Goal: Task Accomplishment & Management: Complete application form

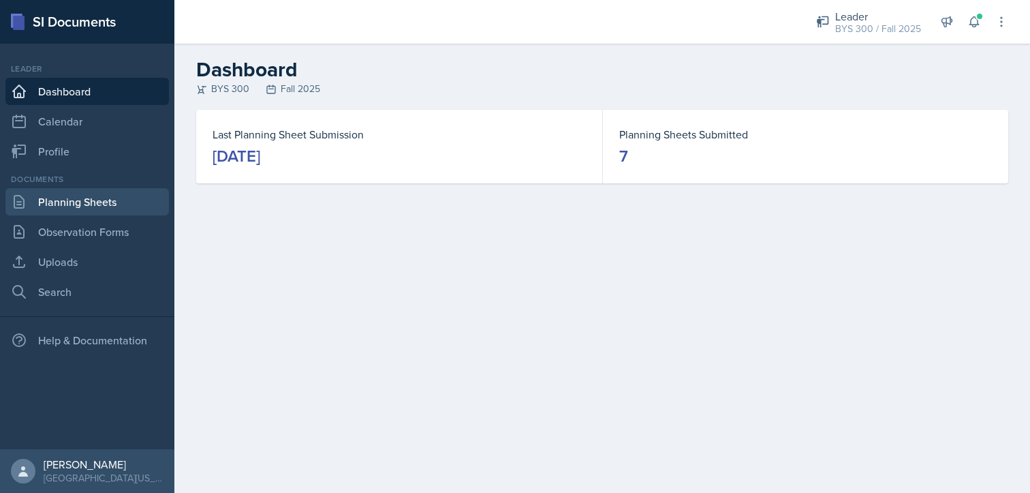
click at [93, 193] on link "Planning Sheets" at bounding box center [87, 201] width 164 height 27
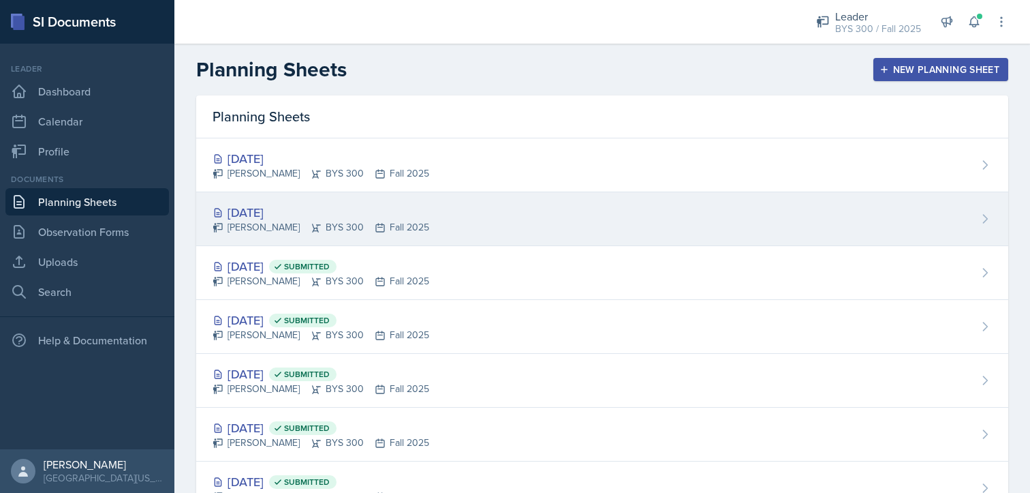
click at [651, 231] on div "[DATE] [PERSON_NAME] BYS 300 Fall 2025" at bounding box center [602, 219] width 812 height 54
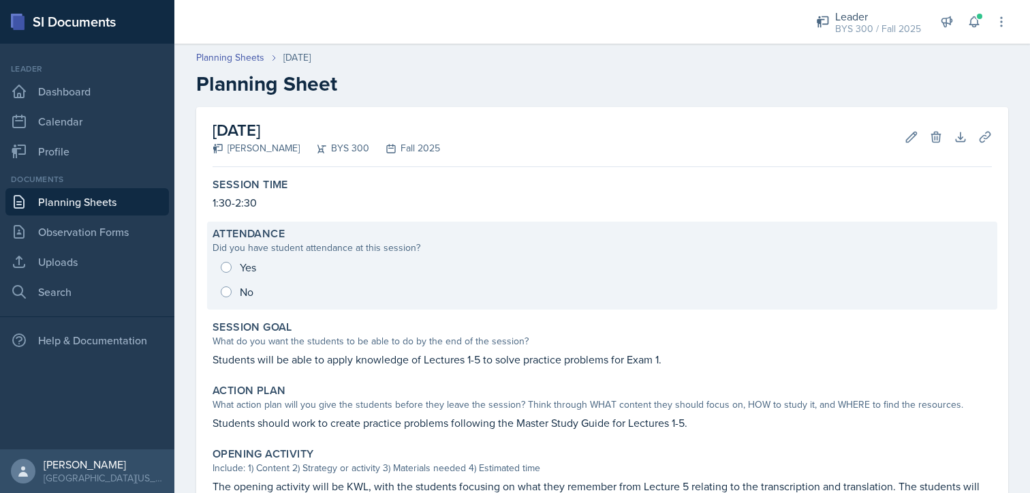
click at [593, 242] on div "Did you have student attendance at this session?" at bounding box center [602, 247] width 779 height 14
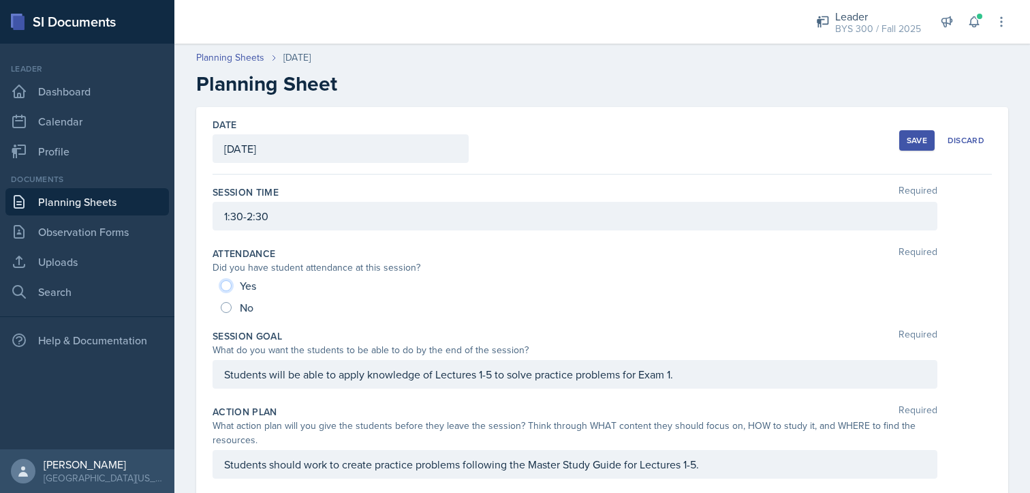
click at [223, 283] on input "Yes" at bounding box center [226, 285] width 11 height 11
radio input "true"
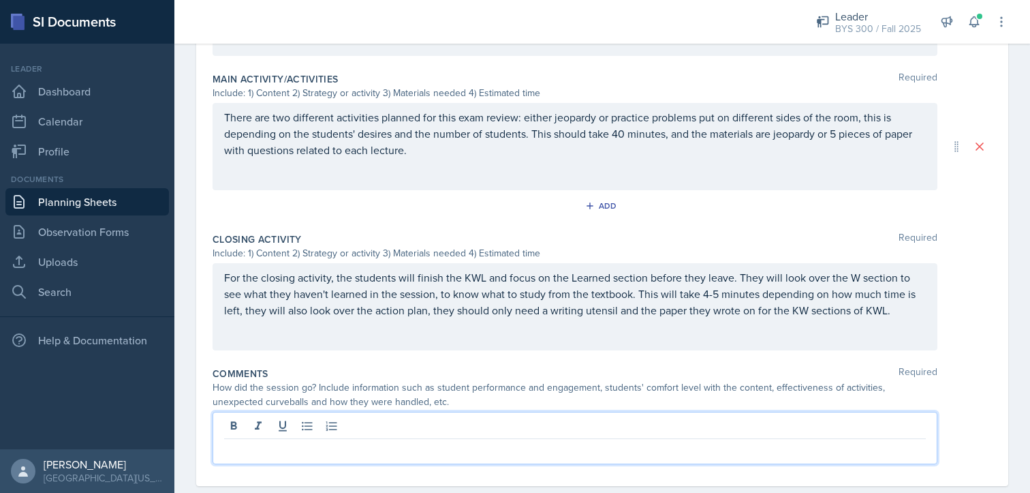
scroll to position [580, 0]
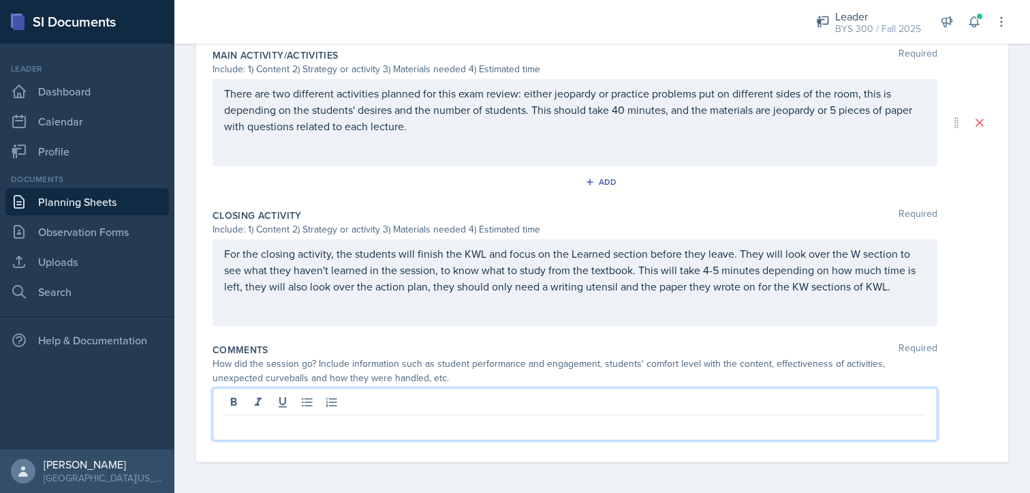
click at [367, 418] on p at bounding box center [575, 426] width 702 height 16
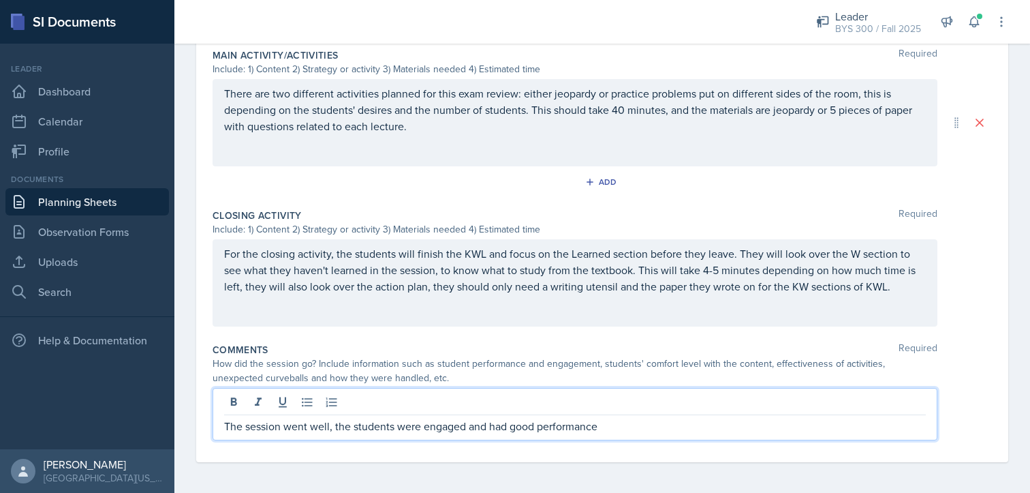
click at [393, 426] on p "The session went well, the students were engaged and had good performance" at bounding box center [575, 426] width 702 height 16
click at [625, 419] on p "The session went well, the student was engaged and had good performance" at bounding box center [575, 426] width 702 height 16
click at [389, 424] on p "The session went well, the student was engaged and had good performance, and sh…" at bounding box center [575, 426] width 702 height 16
click at [410, 423] on p "The session went well, the students was engaged and had good performance, and s…" at bounding box center [575, 426] width 702 height 16
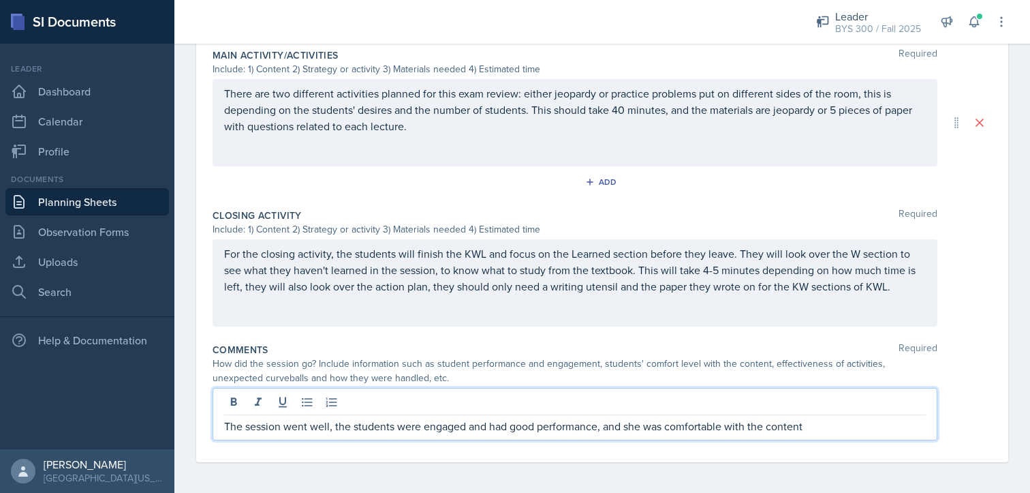
click at [636, 426] on p "The session went well, the students were engaged and had good performance, and …" at bounding box center [575, 426] width 702 height 16
click at [654, 424] on p "The session went well, the students were engaged and had good performance, and …" at bounding box center [575, 426] width 702 height 16
click at [818, 428] on p "The session went well, the students were engaged and had good performance, and …" at bounding box center [575, 426] width 702 height 16
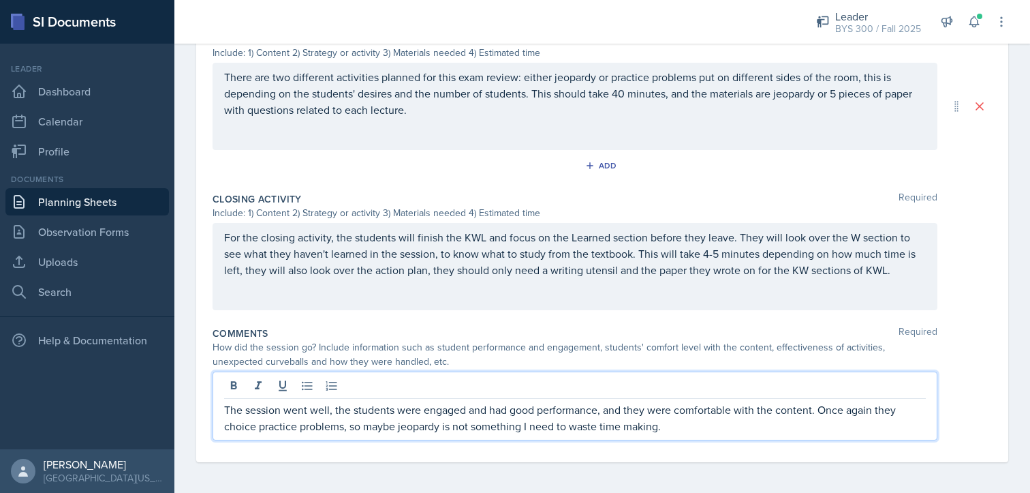
scroll to position [0, 0]
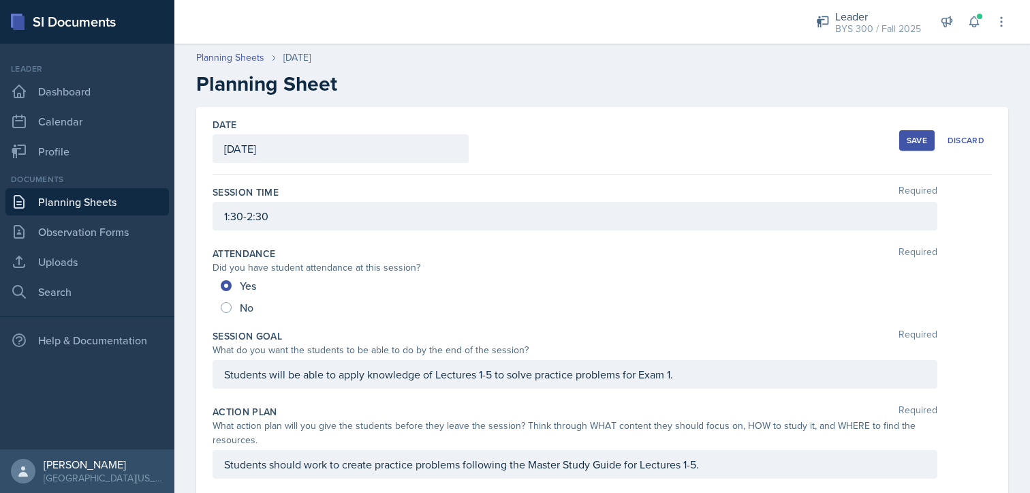
click at [907, 142] on div "Save" at bounding box center [917, 140] width 20 height 11
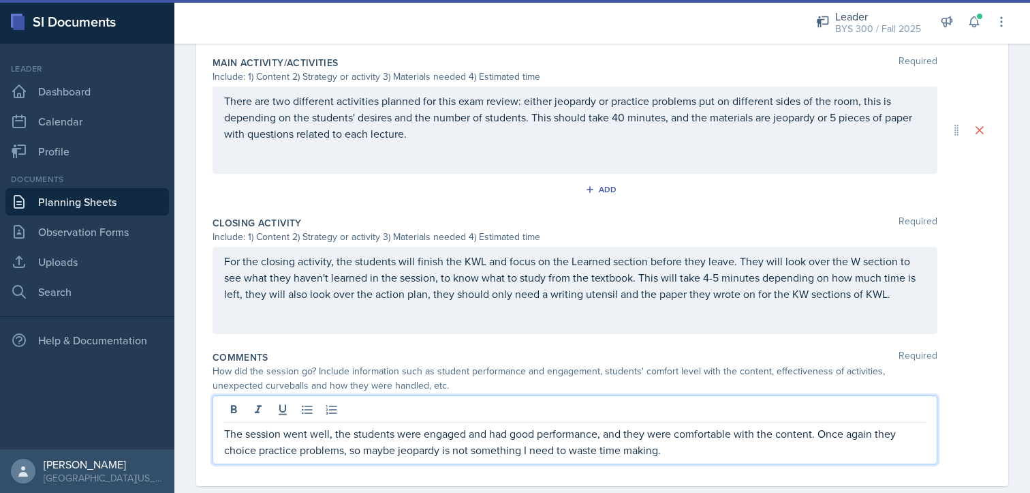
scroll to position [597, 0]
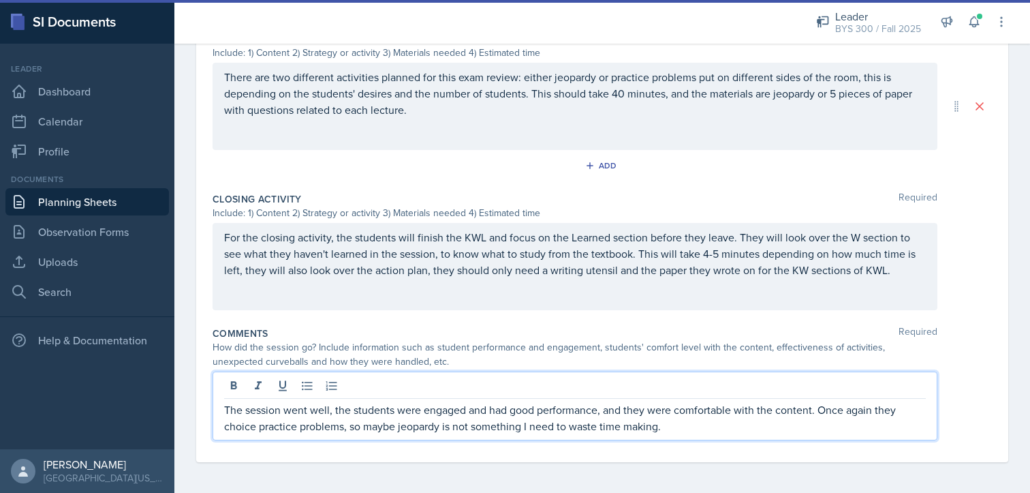
click at [251, 427] on p "The session went well, the students were engaged and had good performance, and …" at bounding box center [575, 417] width 702 height 33
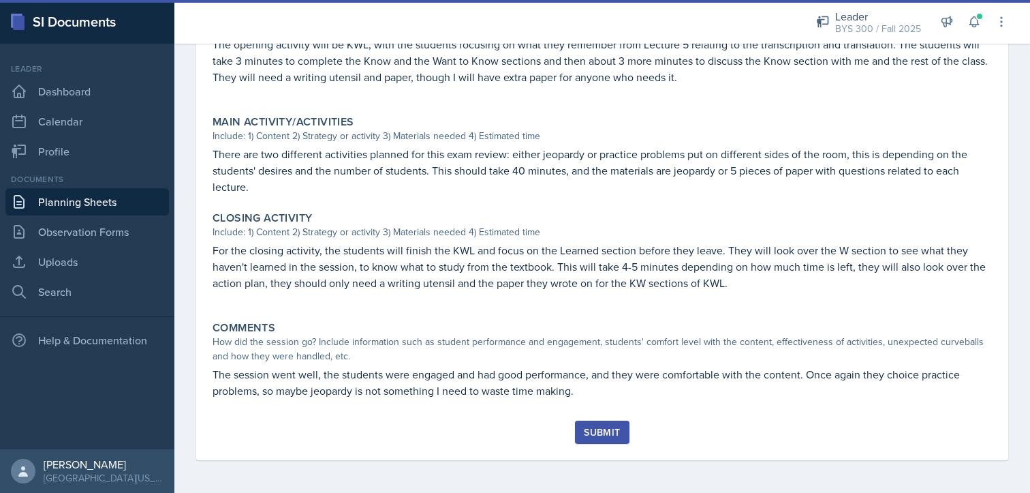
scroll to position [441, 0]
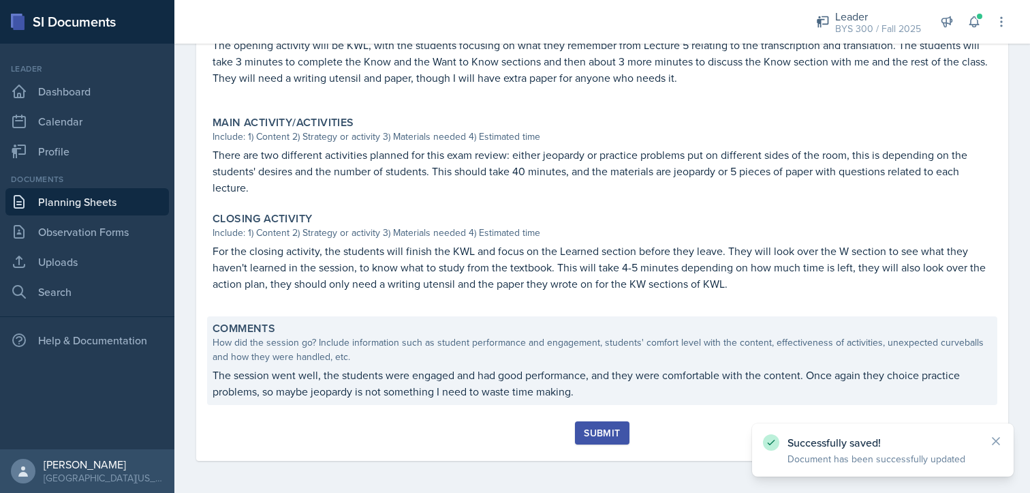
click at [674, 388] on p "The session went well, the students were engaged and had good performance, and …" at bounding box center [602, 383] width 779 height 33
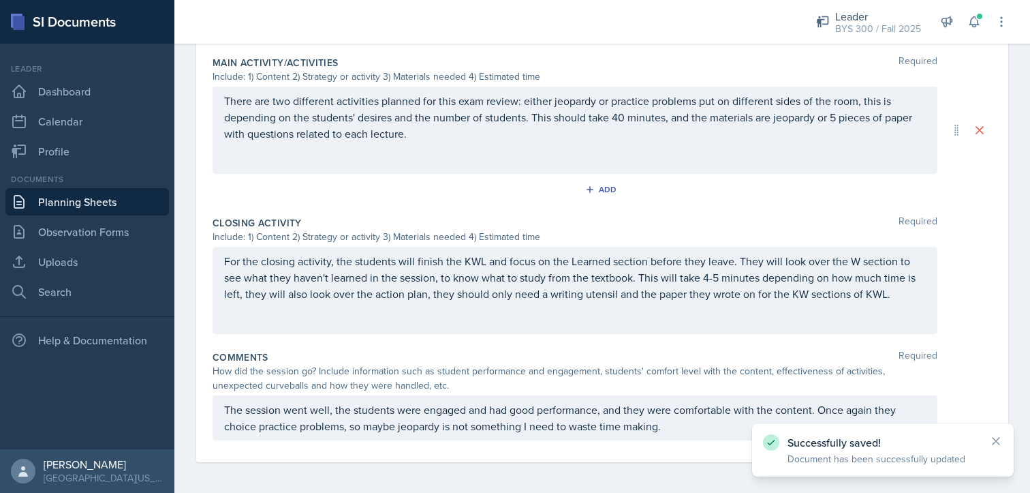
scroll to position [597, 0]
click at [240, 422] on p "The session went well, the students were engaged and had good performance, and …" at bounding box center [575, 415] width 702 height 33
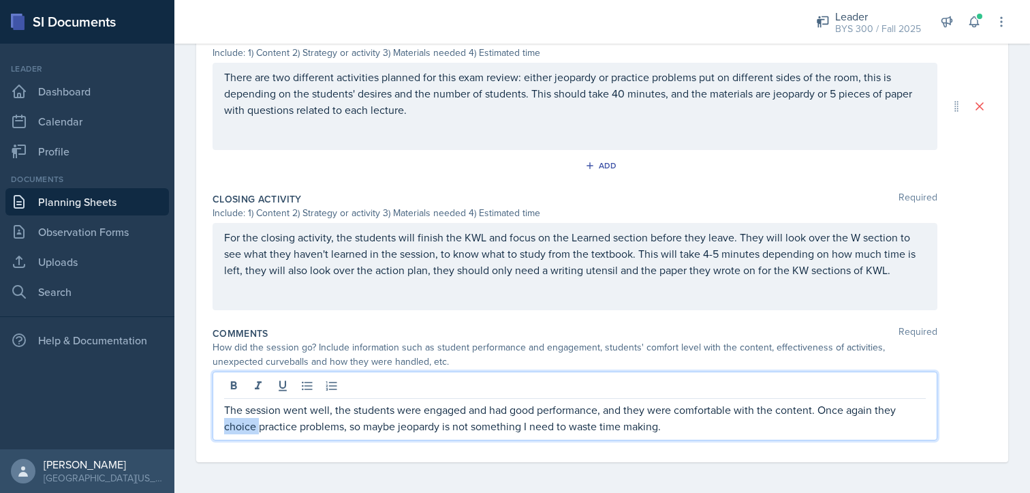
click at [240, 422] on p "The session went well, the students were engaged and had good performance, and …" at bounding box center [575, 417] width 702 height 33
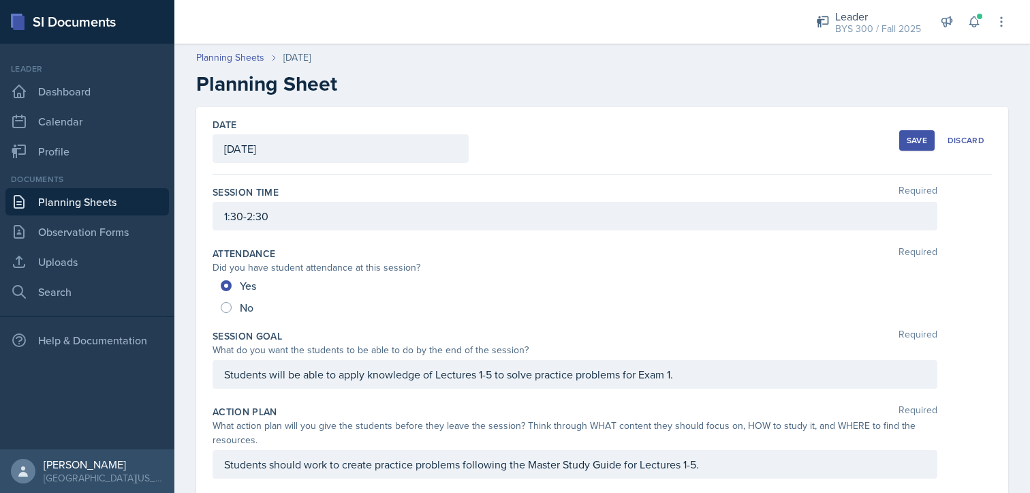
click at [907, 136] on div "Save" at bounding box center [917, 140] width 20 height 11
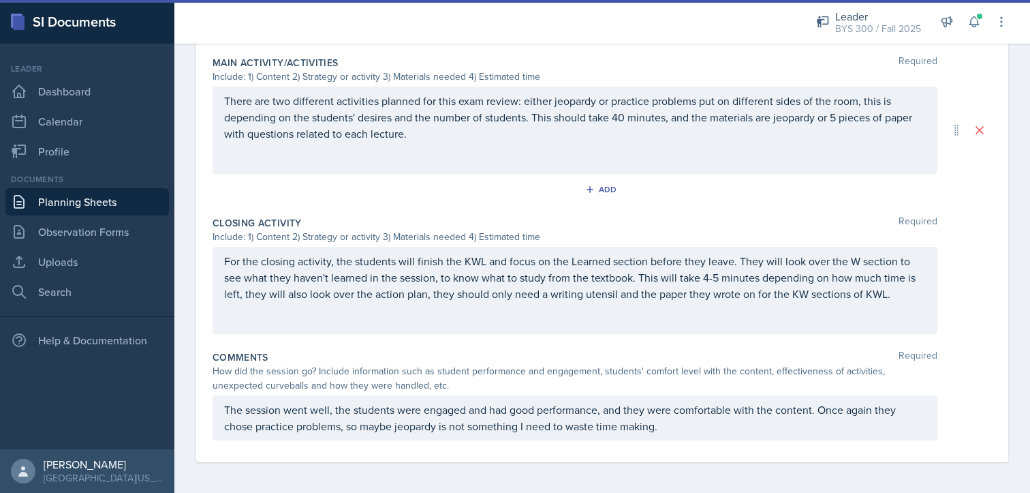
scroll to position [441, 0]
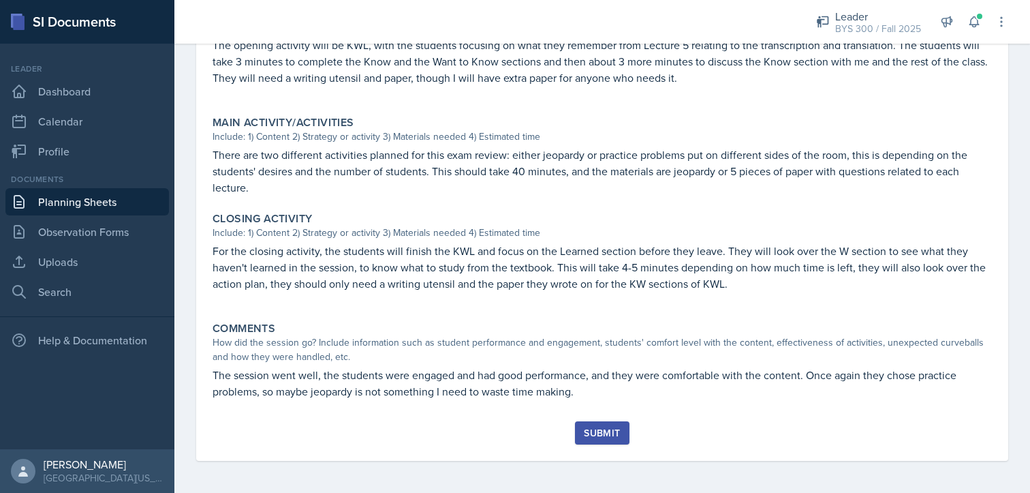
drag, startPoint x: 578, startPoint y: 424, endPoint x: 582, endPoint y: 435, distance: 11.4
click at [584, 435] on div "Submit" at bounding box center [602, 432] width 36 height 11
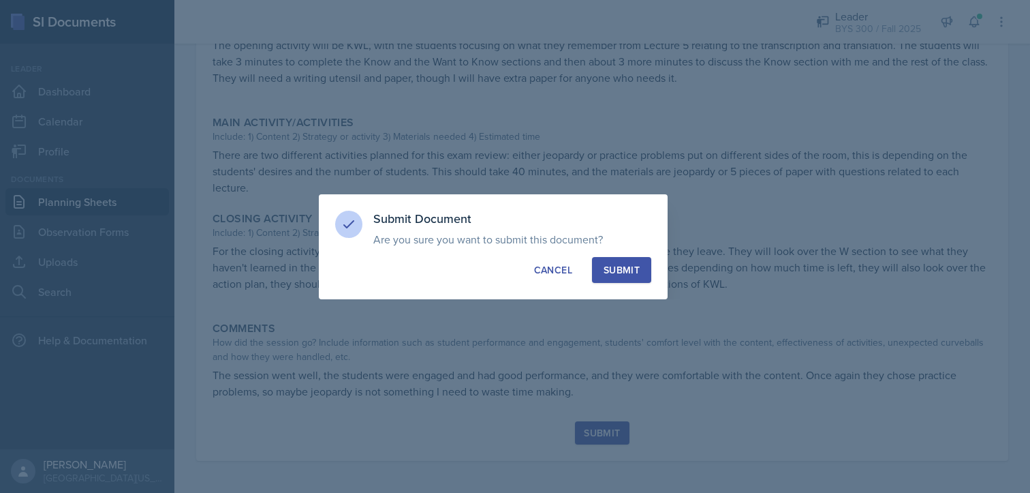
click at [618, 260] on button "Submit" at bounding box center [621, 270] width 59 height 26
radio input "true"
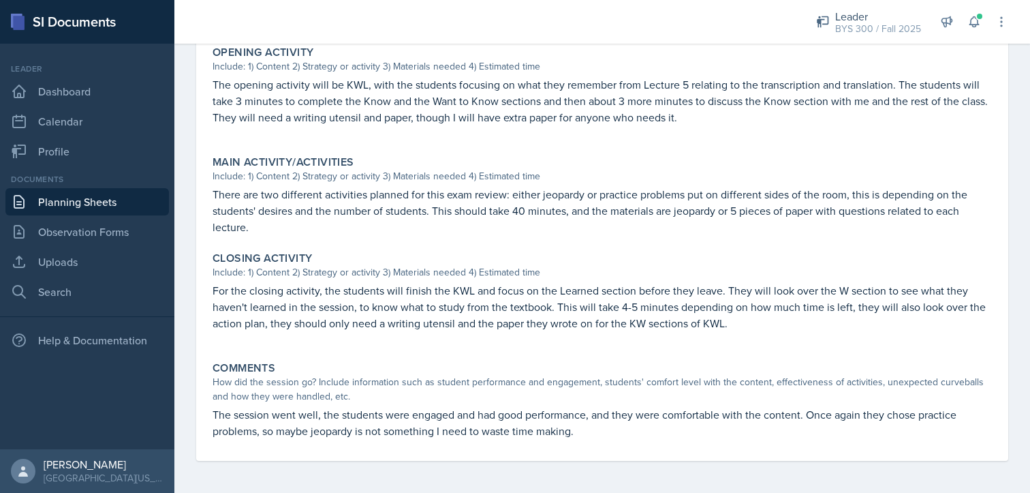
scroll to position [0, 0]
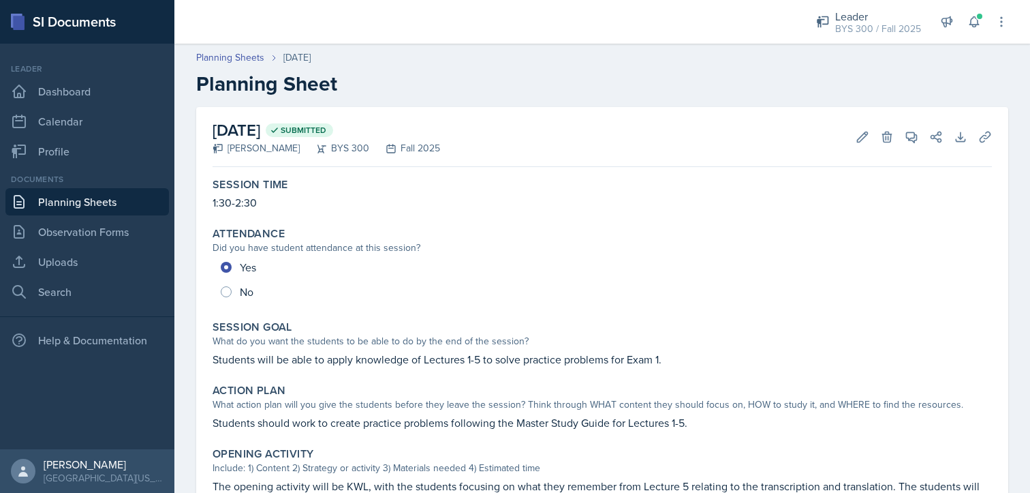
click at [83, 204] on link "Planning Sheets" at bounding box center [87, 201] width 164 height 27
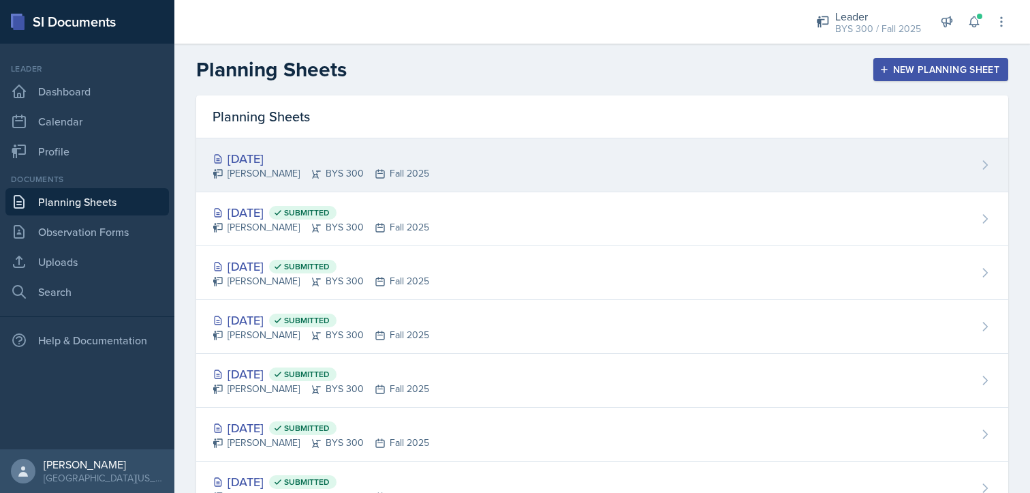
click at [347, 183] on div "[DATE] [PERSON_NAME] BYS 300 Fall 2025" at bounding box center [602, 165] width 812 height 54
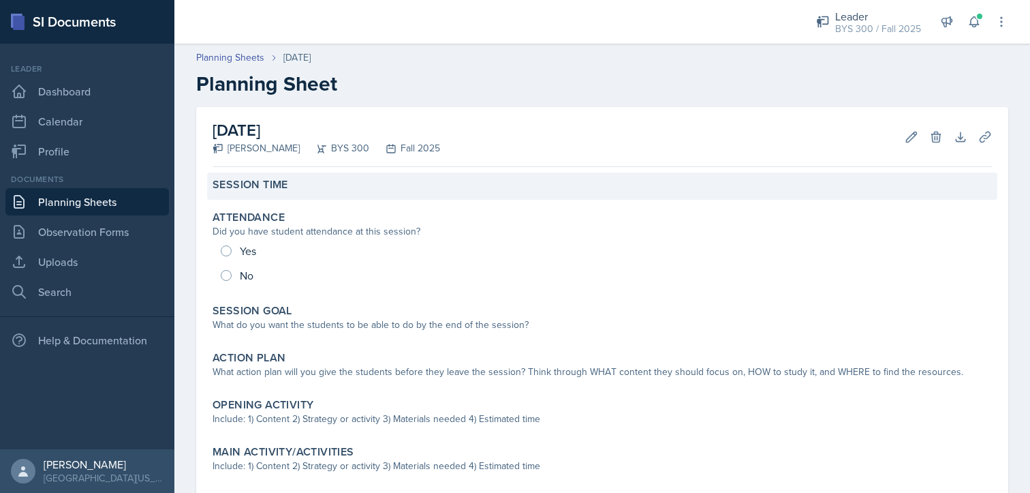
click at [300, 193] on div "Session Time" at bounding box center [602, 185] width 790 height 27
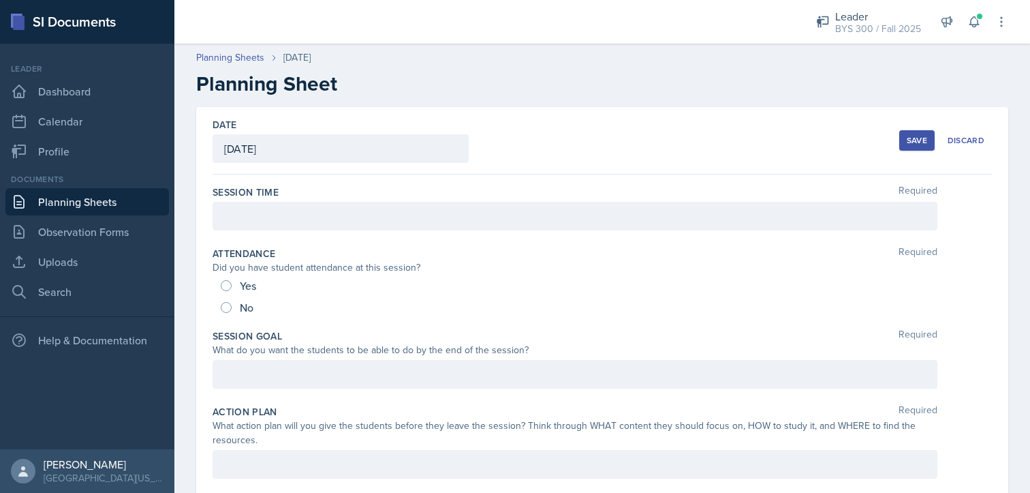
click at [291, 226] on div at bounding box center [575, 216] width 725 height 29
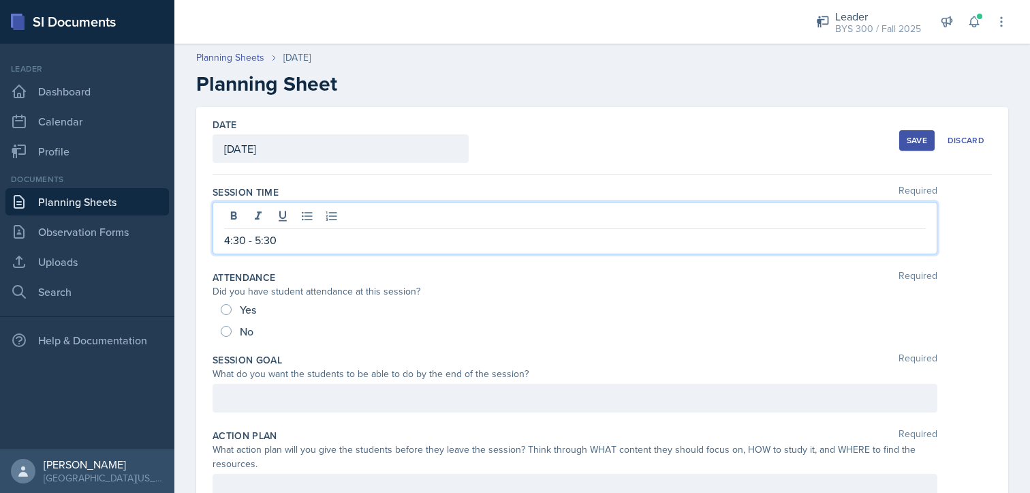
click at [222, 302] on div "Yes" at bounding box center [240, 309] width 38 height 22
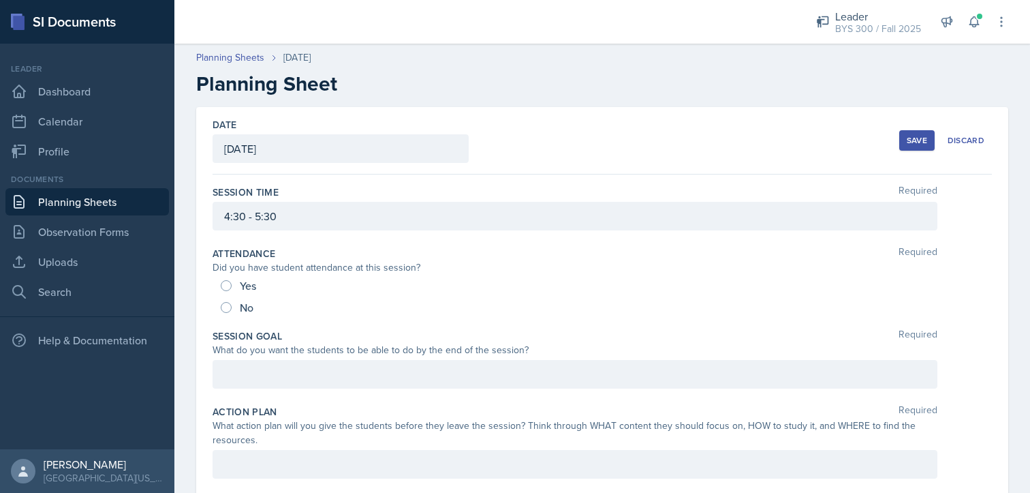
click at [225, 292] on div "Yes" at bounding box center [240, 286] width 38 height 22
click at [227, 290] on div "Yes" at bounding box center [240, 286] width 38 height 22
click at [229, 288] on input "Yes" at bounding box center [226, 285] width 11 height 11
radio input "true"
click at [240, 384] on div at bounding box center [575, 374] width 725 height 29
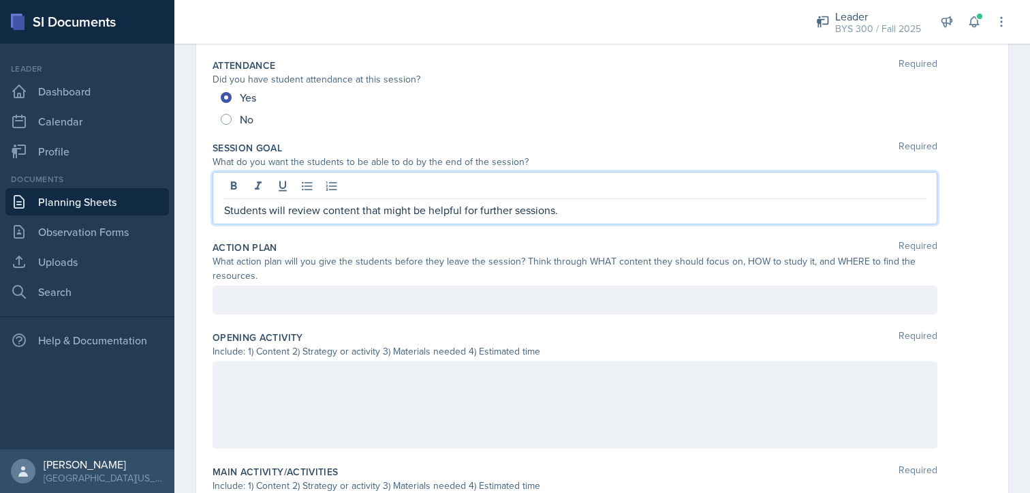
scroll to position [188, 0]
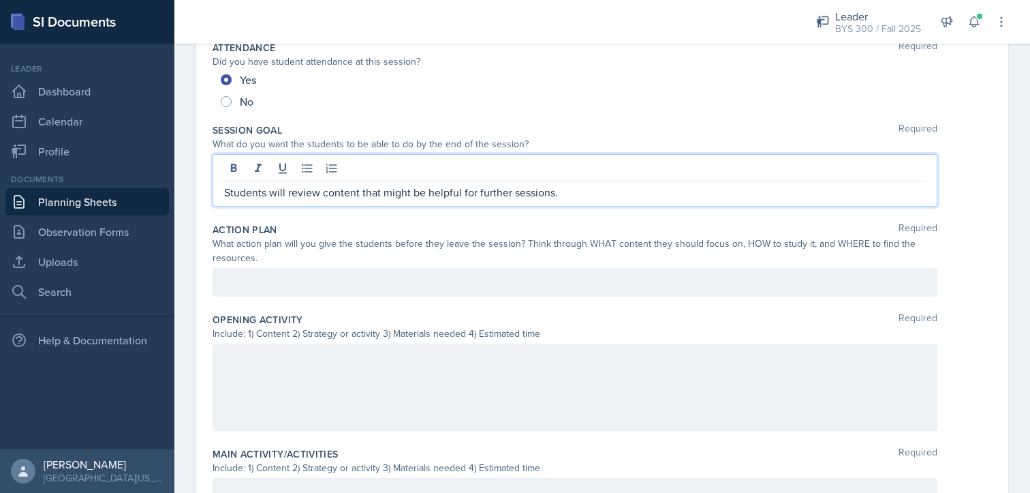
click at [352, 290] on p at bounding box center [575, 282] width 702 height 16
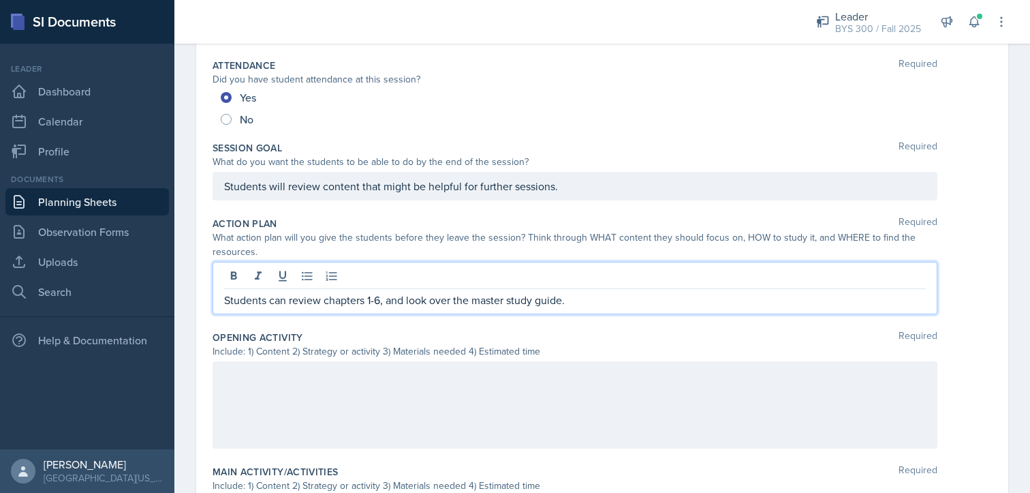
scroll to position [218, 0]
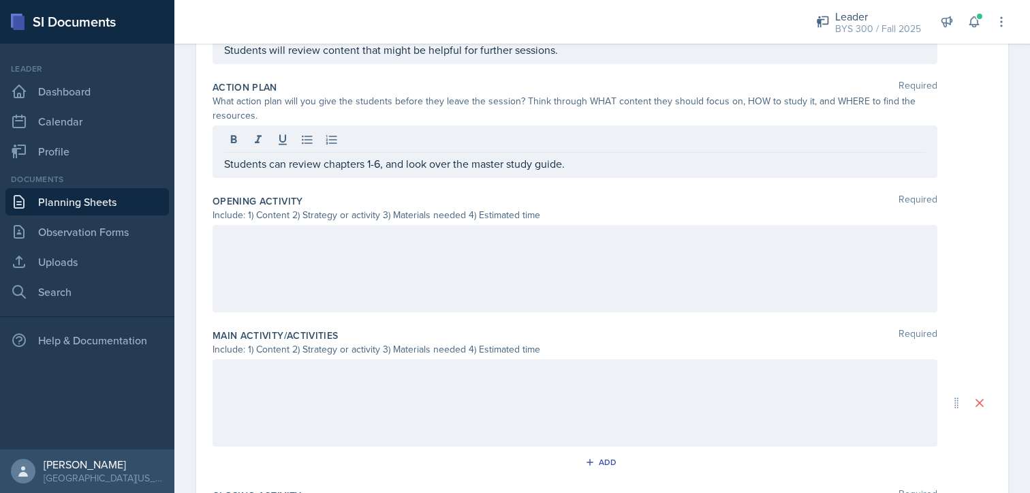
click at [419, 264] on div at bounding box center [575, 268] width 725 height 87
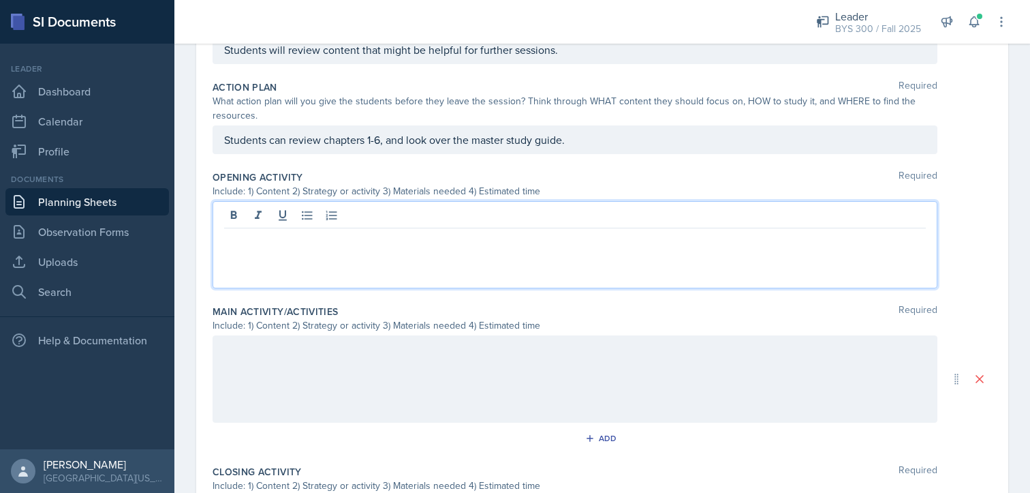
scroll to position [347, 0]
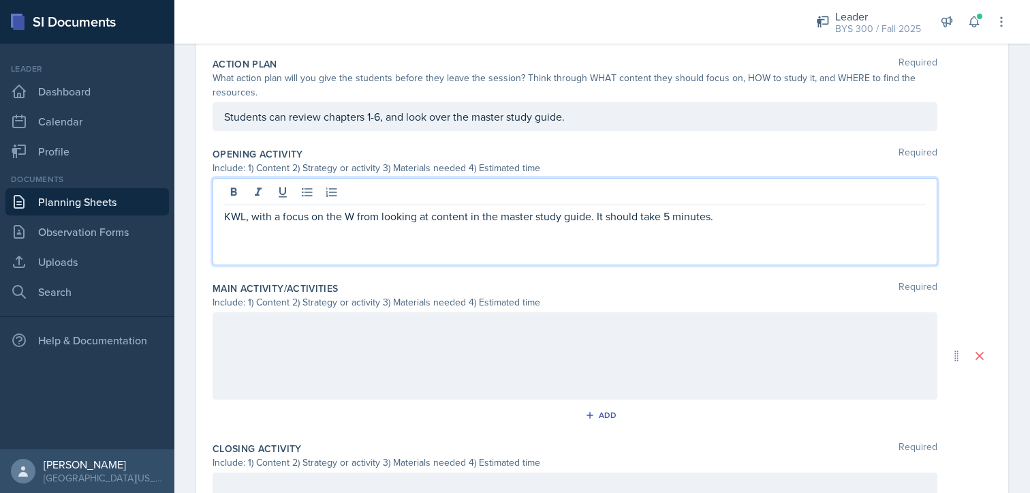
click at [715, 213] on p "KWL, with a focus on the W from looking at content in the master study guide. I…" at bounding box center [575, 216] width 702 height 16
click at [529, 341] on div at bounding box center [575, 355] width 725 height 87
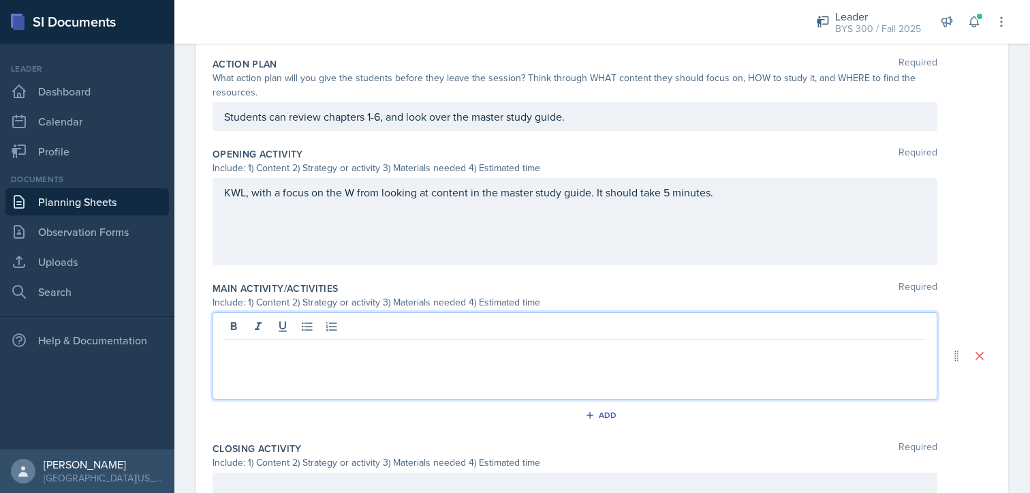
scroll to position [371, 0]
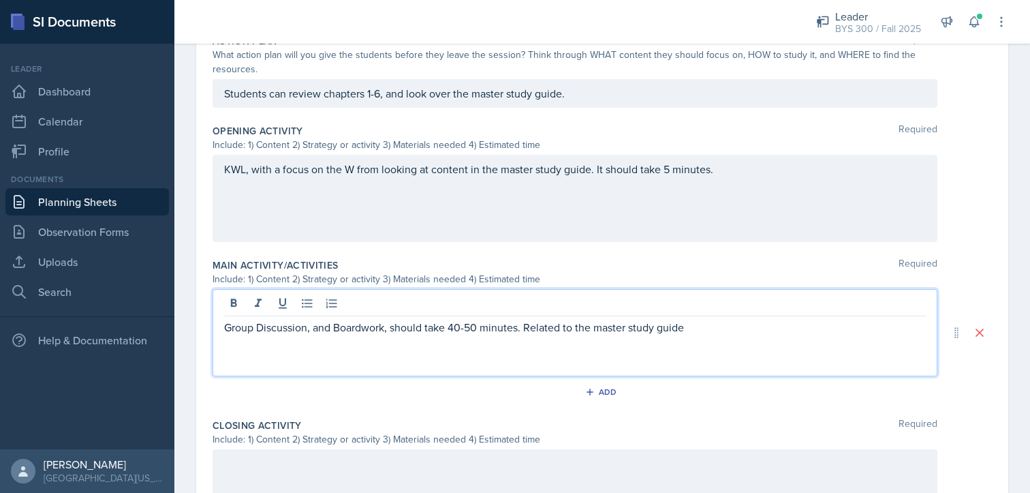
click at [705, 330] on p "Group Discussion, and Boardwork, should take 40-50 minutes. Related to the mast…" at bounding box center [575, 327] width 702 height 16
click at [702, 331] on p "Group Discussion and Board work should take 40-50 minutes. Related to the maste…" at bounding box center [575, 327] width 702 height 16
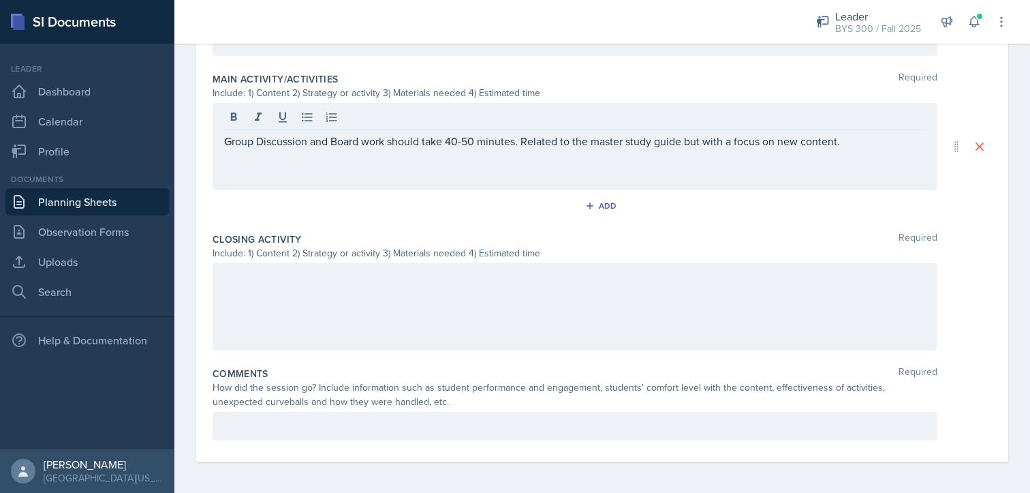
click at [666, 318] on div at bounding box center [575, 306] width 725 height 87
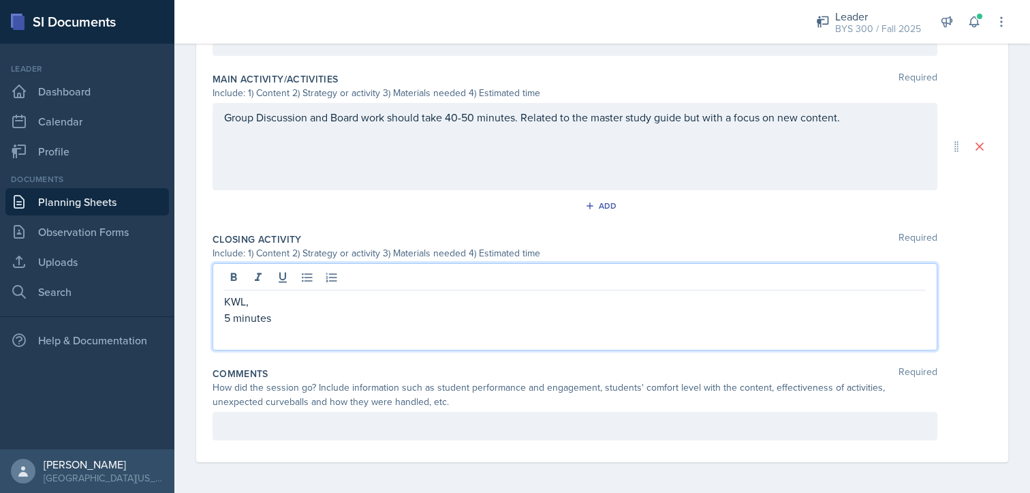
click at [444, 429] on p at bounding box center [575, 426] width 702 height 16
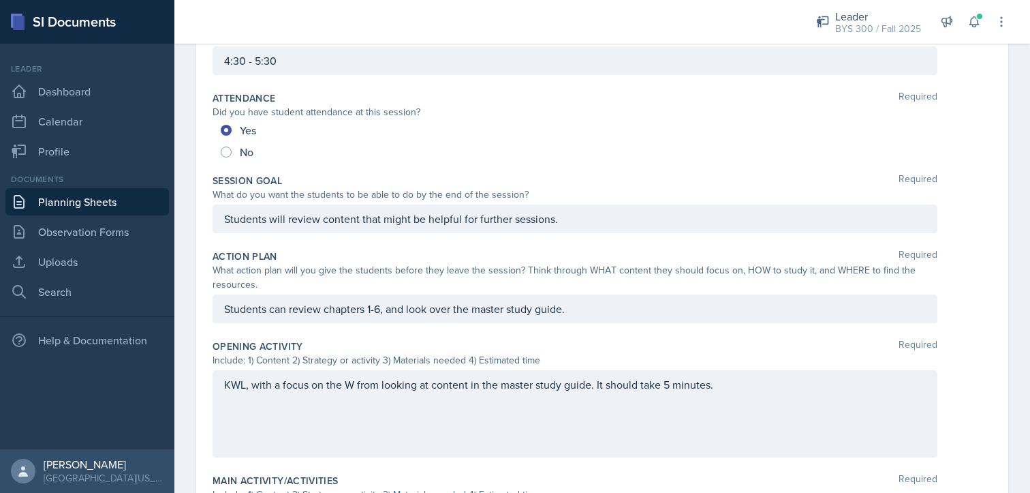
scroll to position [0, 0]
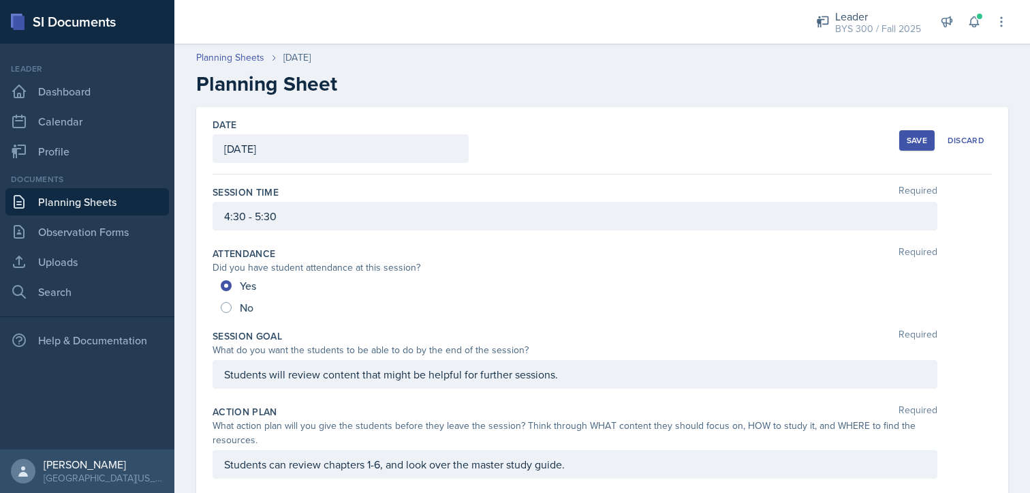
click at [907, 140] on div "Save" at bounding box center [917, 140] width 20 height 11
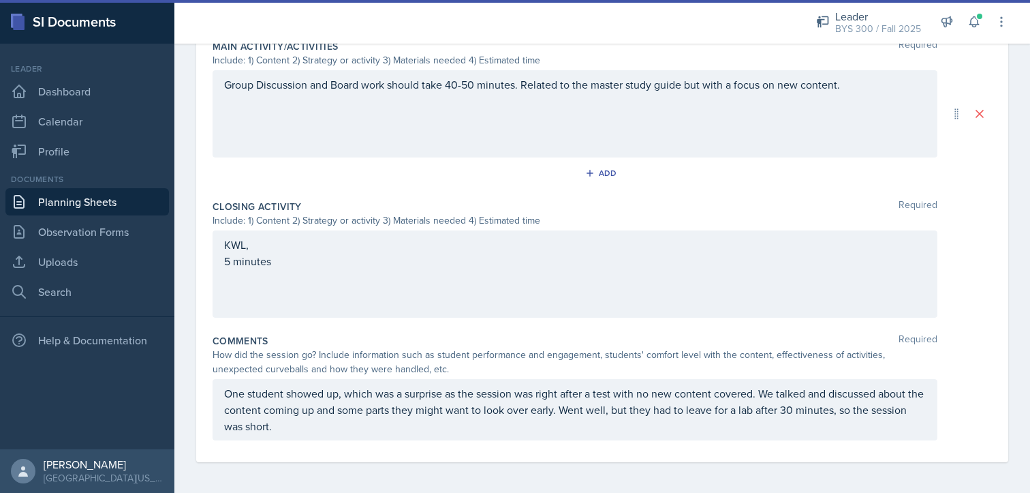
click at [322, 269] on div "KWL, 5 minutes" at bounding box center [575, 273] width 725 height 87
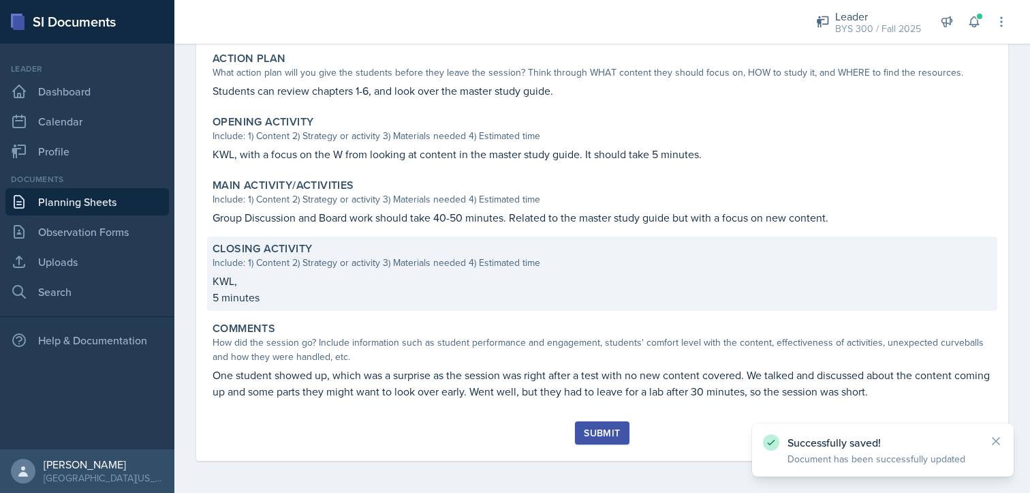
click at [319, 276] on p "KWL," at bounding box center [602, 281] width 779 height 16
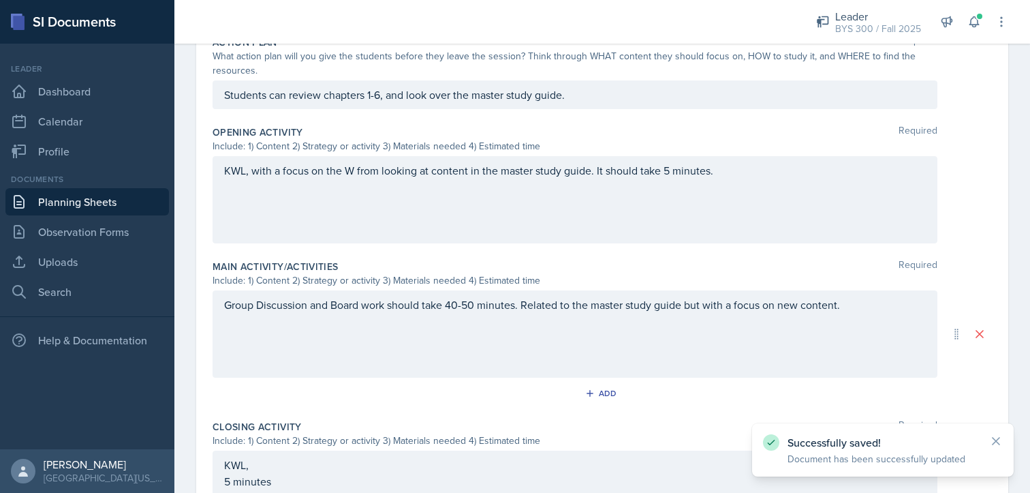
scroll to position [392, 0]
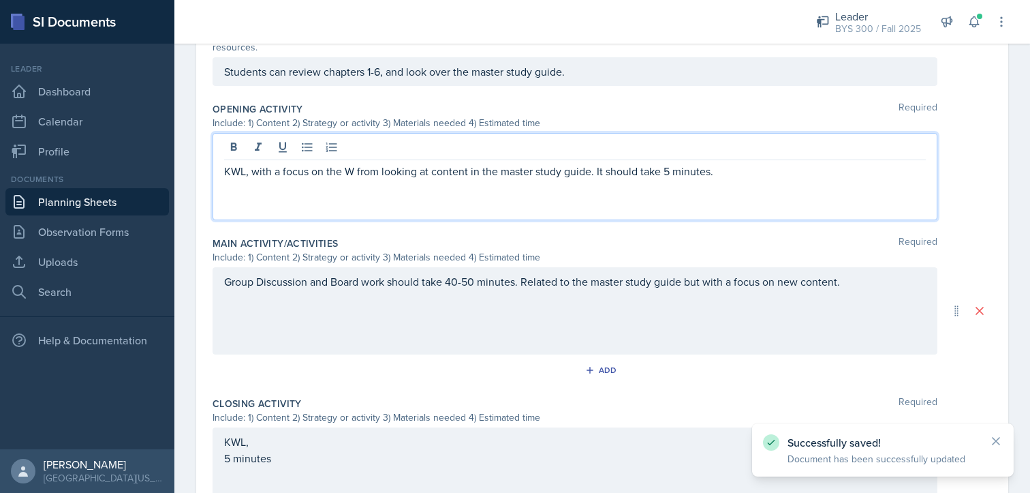
click at [733, 163] on p "KWL, with a focus on the W from looking at content in the master study guide. I…" at bounding box center [575, 171] width 702 height 16
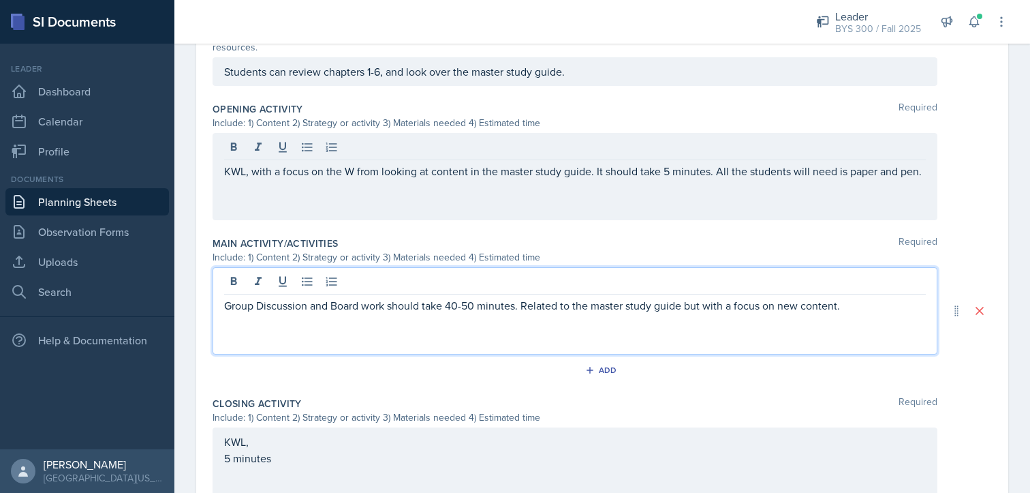
click at [867, 273] on div "Group Discussion and Board work should take 40-50 minutes. Related to the maste…" at bounding box center [575, 310] width 725 height 87
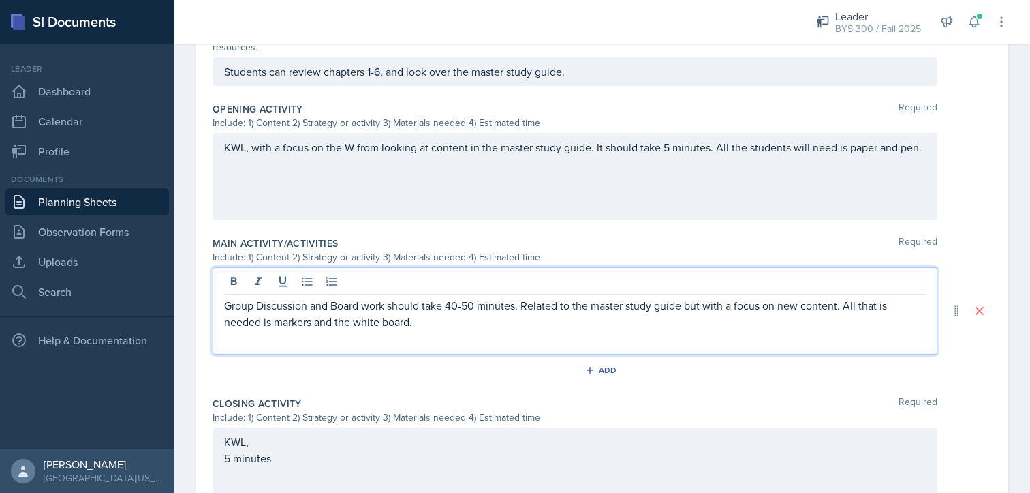
scroll to position [589, 0]
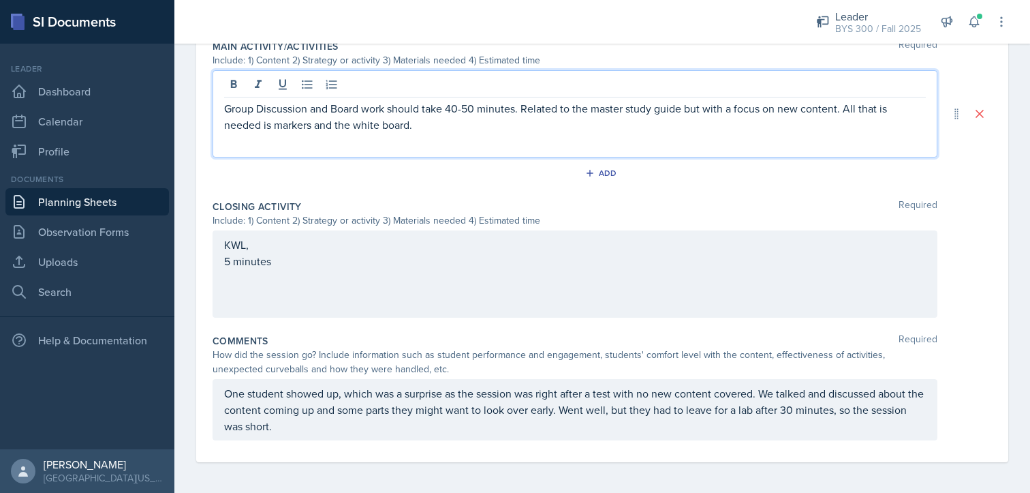
click at [342, 275] on div "KWL, 5 minutes" at bounding box center [575, 273] width 725 height 87
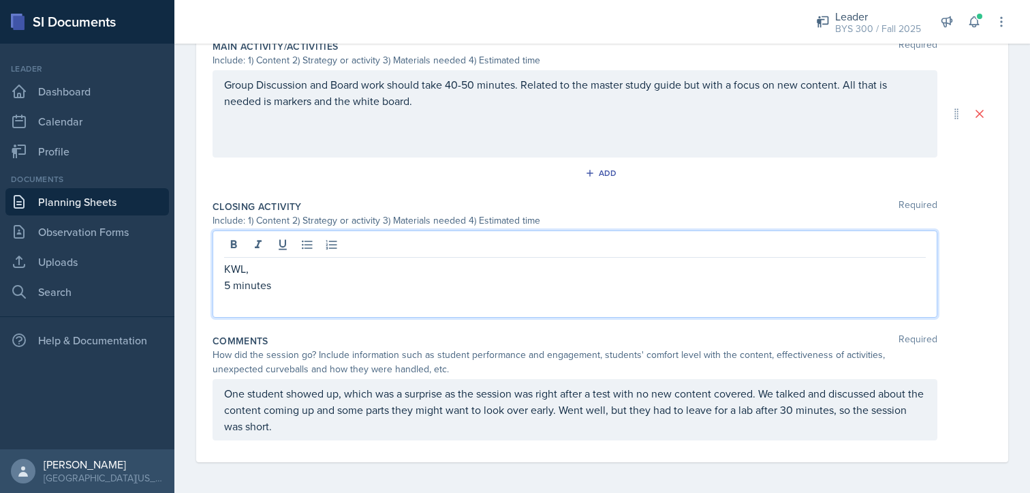
click at [342, 277] on p "5 minutes" at bounding box center [575, 285] width 702 height 16
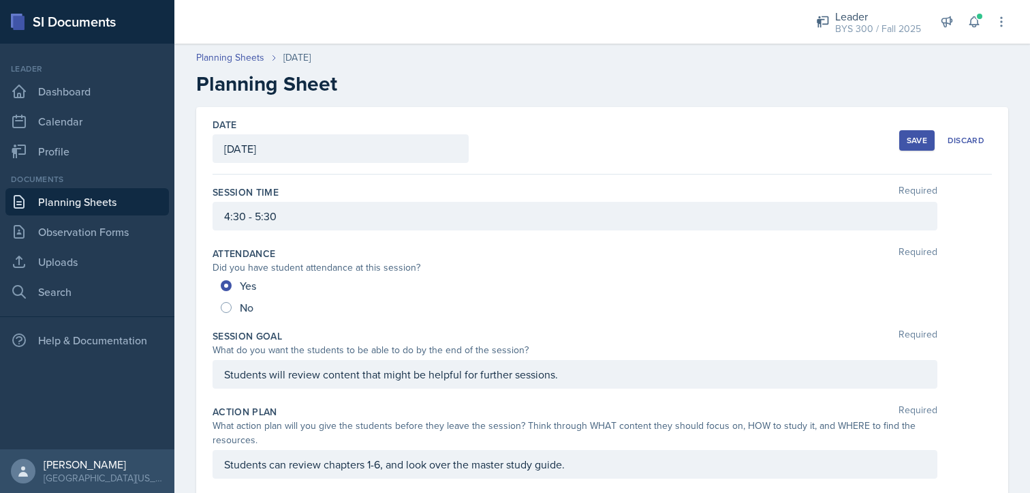
click at [907, 144] on div "Save" at bounding box center [917, 140] width 20 height 11
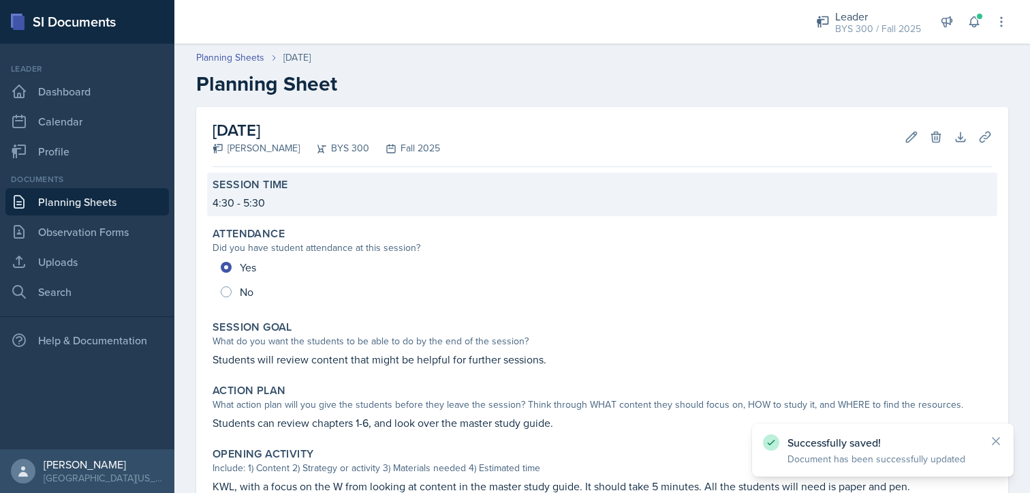
scroll to position [364, 0]
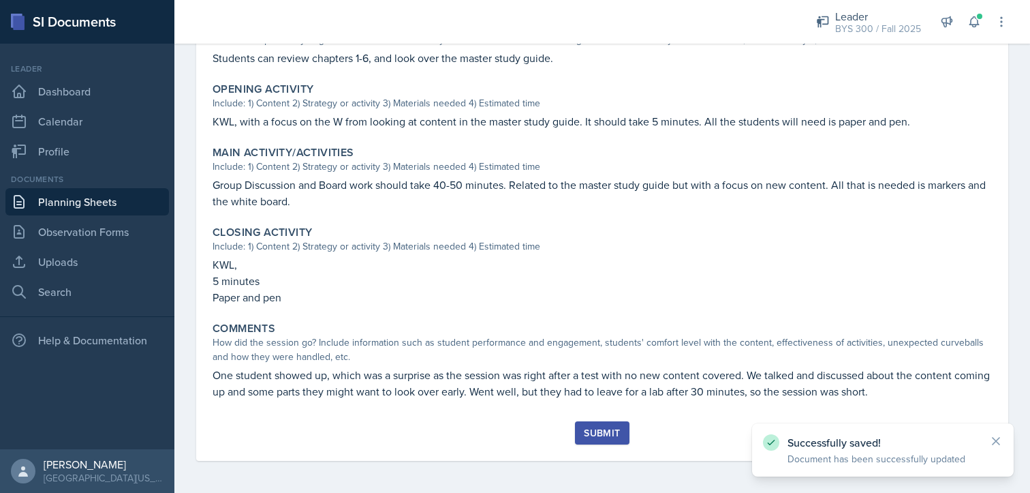
click at [590, 427] on div "Submit" at bounding box center [602, 432] width 36 height 11
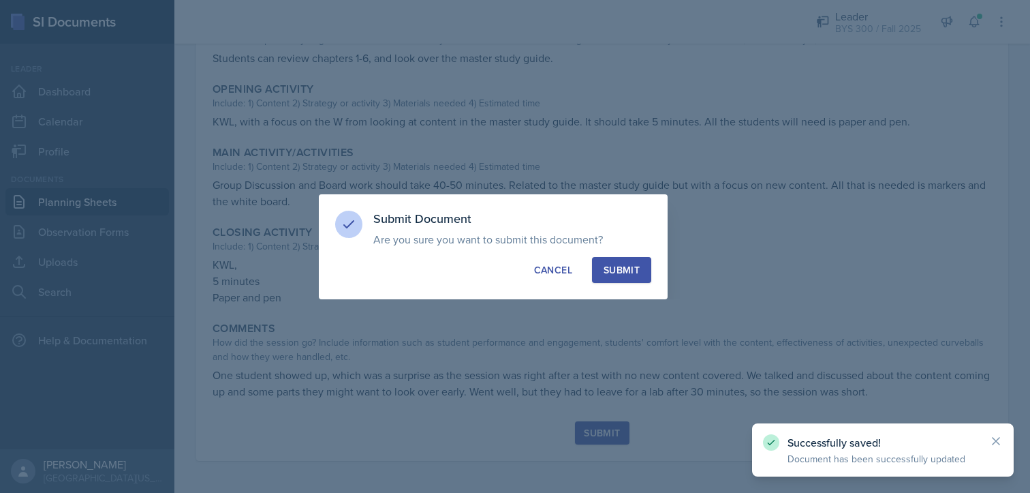
click at [600, 283] on div "Submit Document Are you sure you want to submit this document? This document wi…" at bounding box center [493, 246] width 349 height 105
click at [608, 275] on div "Submit" at bounding box center [622, 270] width 36 height 14
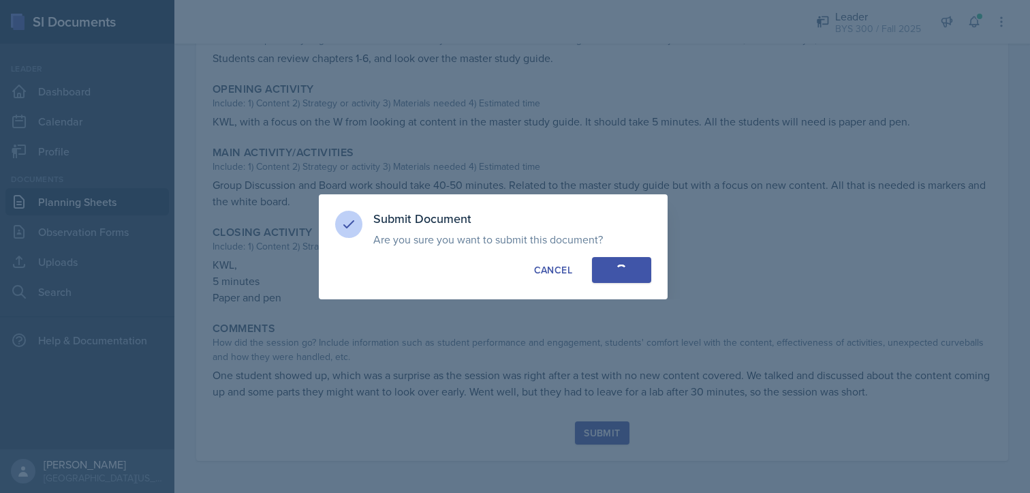
radio input "true"
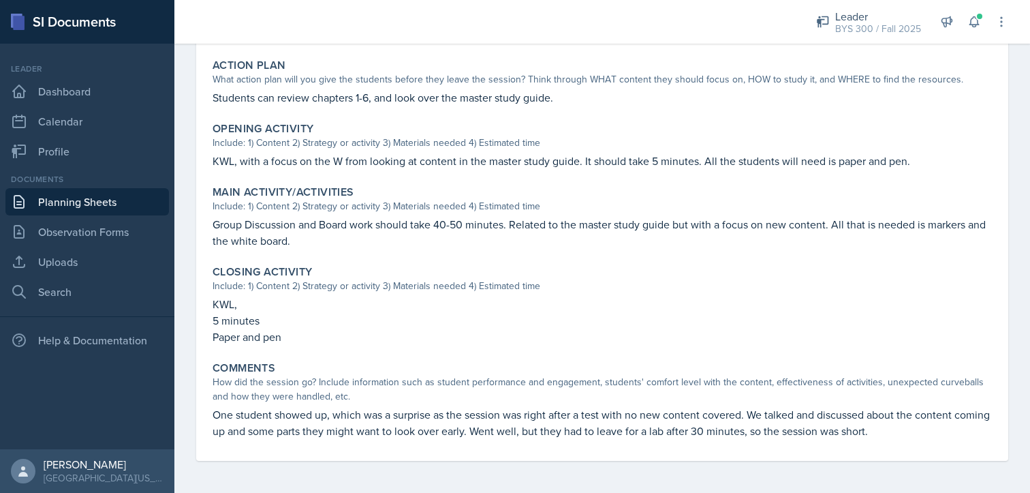
scroll to position [0, 0]
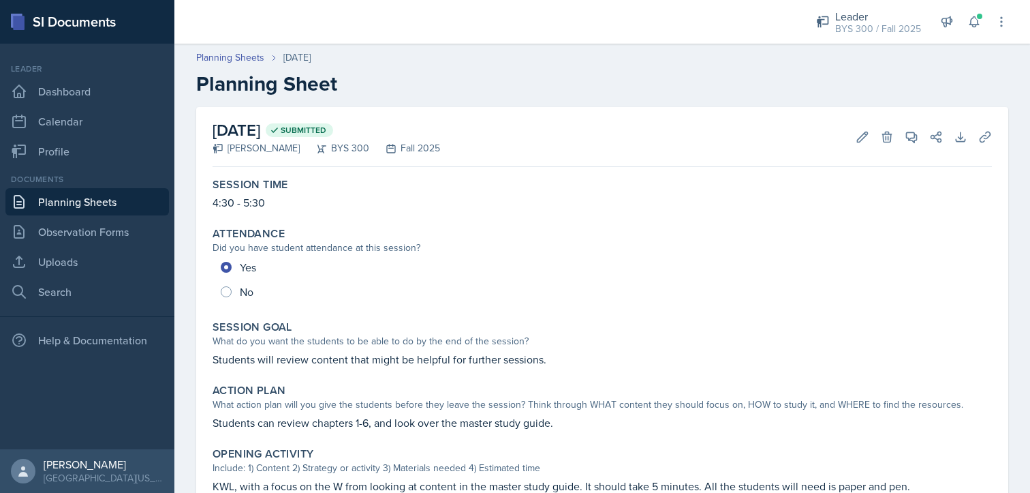
click at [60, 206] on link "Planning Sheets" at bounding box center [87, 201] width 164 height 27
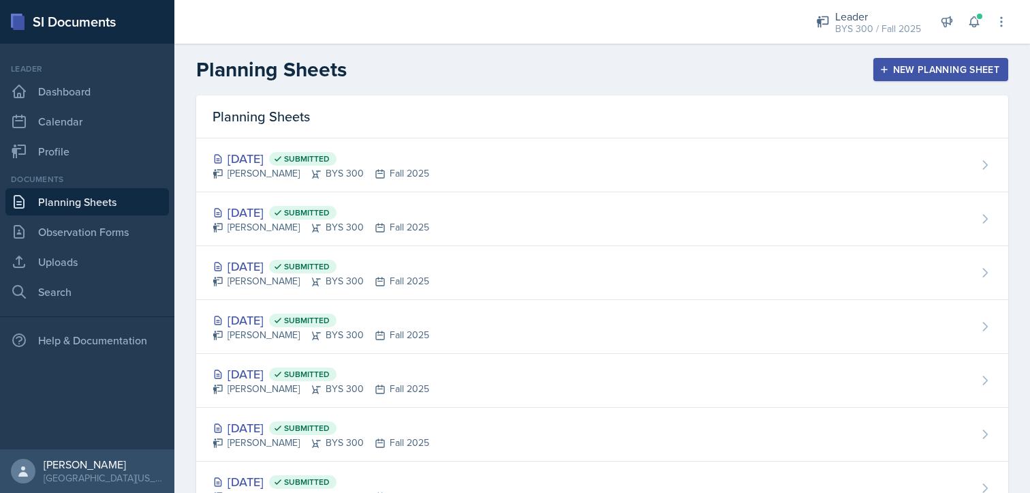
click at [966, 64] on div "New Planning Sheet" at bounding box center [940, 69] width 117 height 11
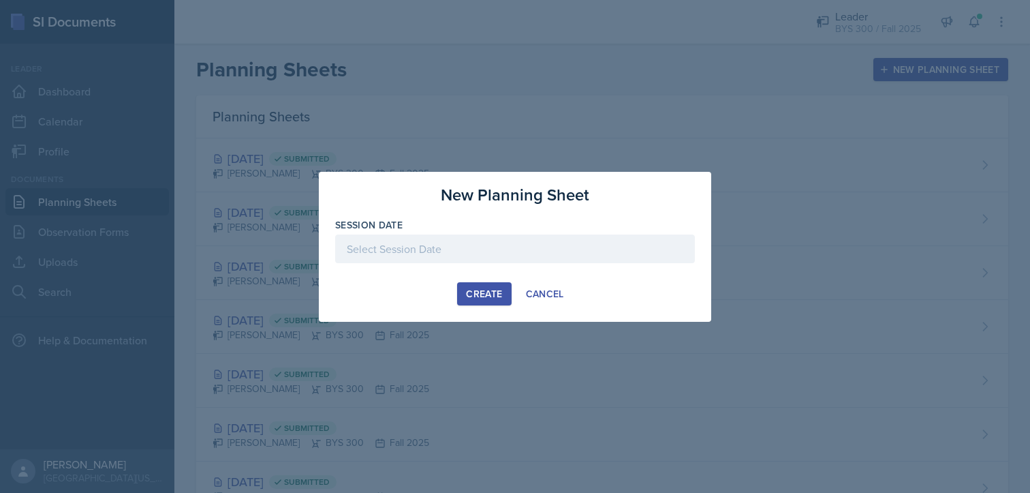
click at [409, 245] on div at bounding box center [515, 248] width 360 height 29
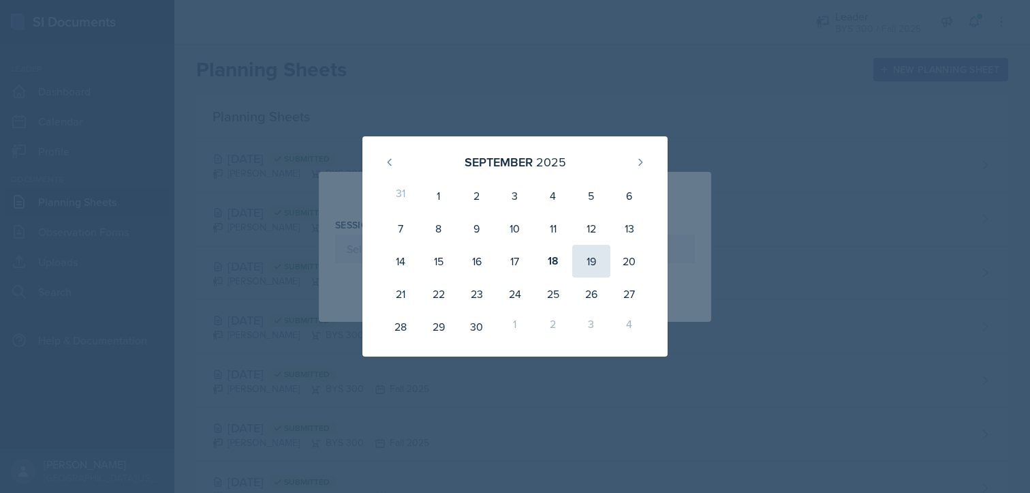
click at [579, 258] on div "19" at bounding box center [591, 261] width 38 height 33
type input "[DATE]"
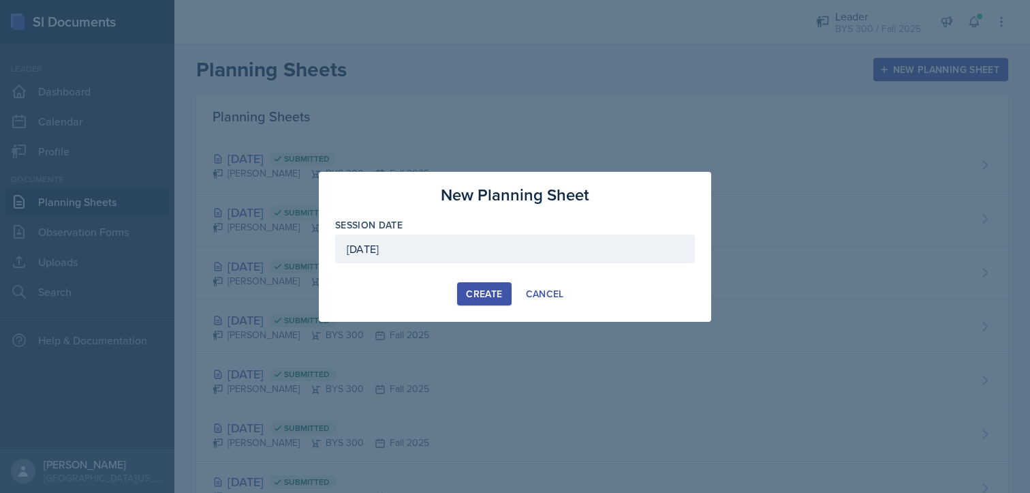
click at [491, 292] on div "Create" at bounding box center [484, 293] width 36 height 11
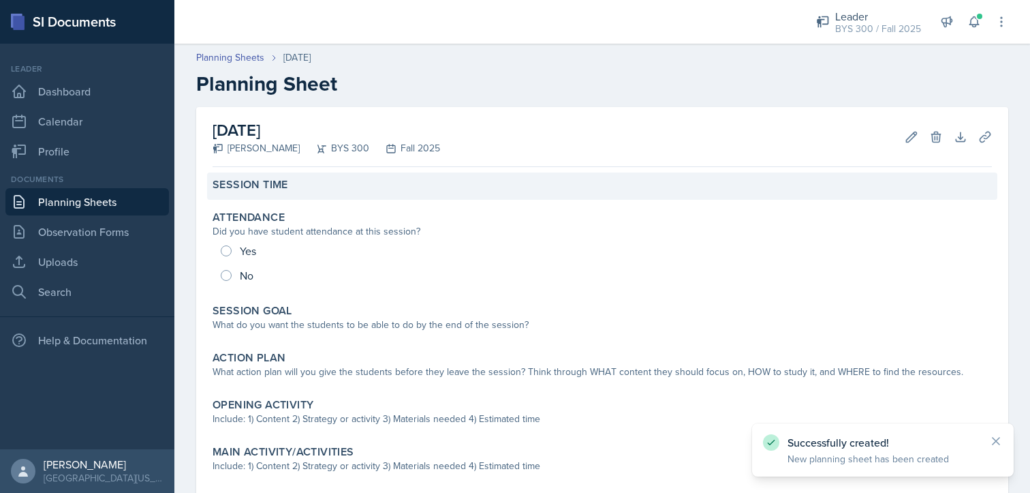
click at [299, 188] on div "Session Time" at bounding box center [602, 185] width 779 height 14
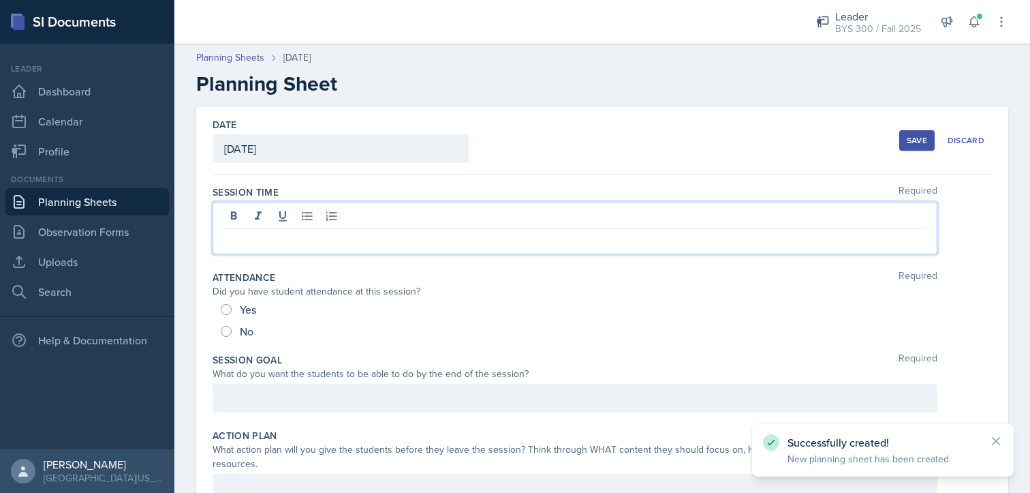
click at [293, 219] on div at bounding box center [575, 228] width 725 height 52
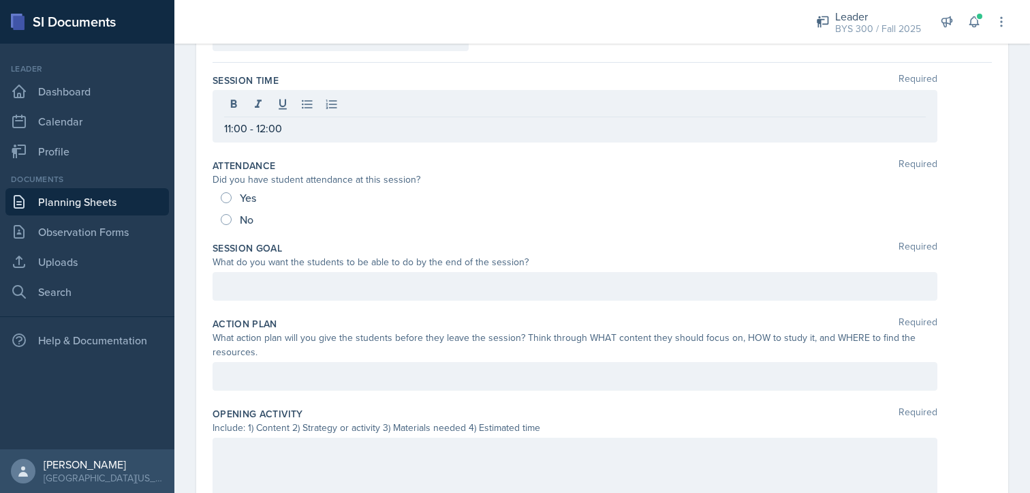
click at [283, 275] on div at bounding box center [575, 286] width 725 height 29
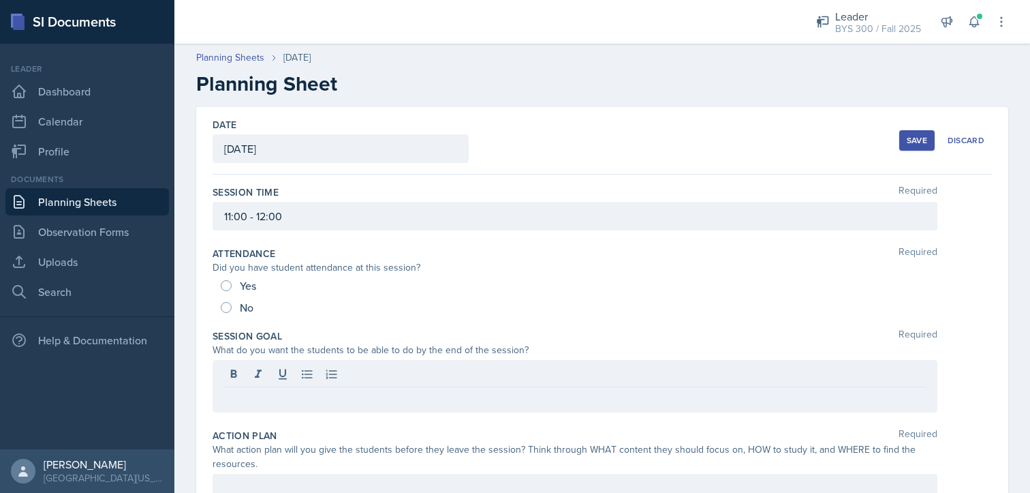
click at [911, 140] on div "Save" at bounding box center [917, 140] width 20 height 11
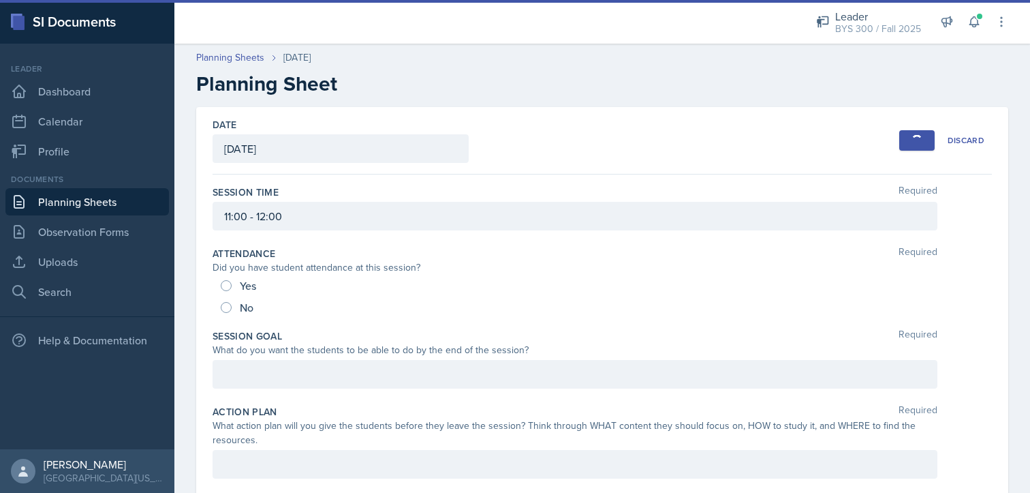
click at [83, 200] on link "Planning Sheets" at bounding box center [87, 201] width 164 height 27
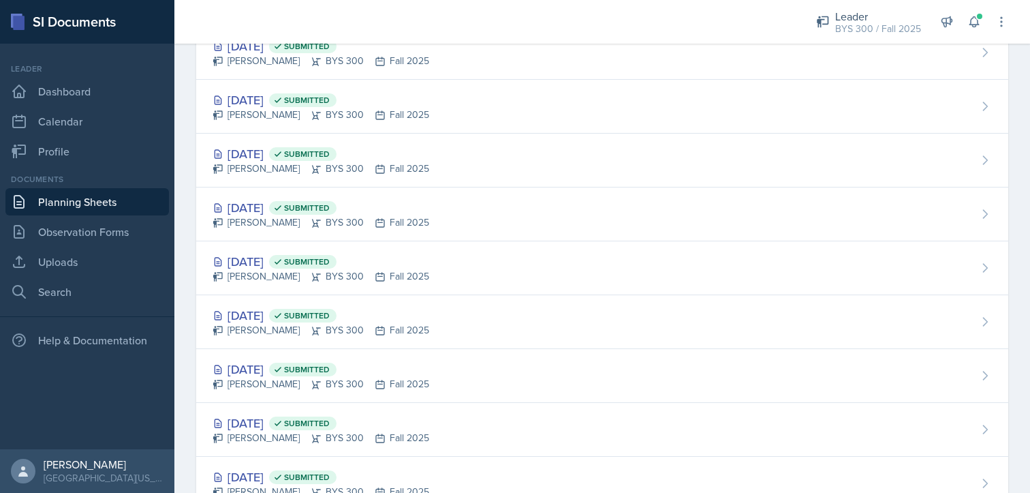
scroll to position [183, 0]
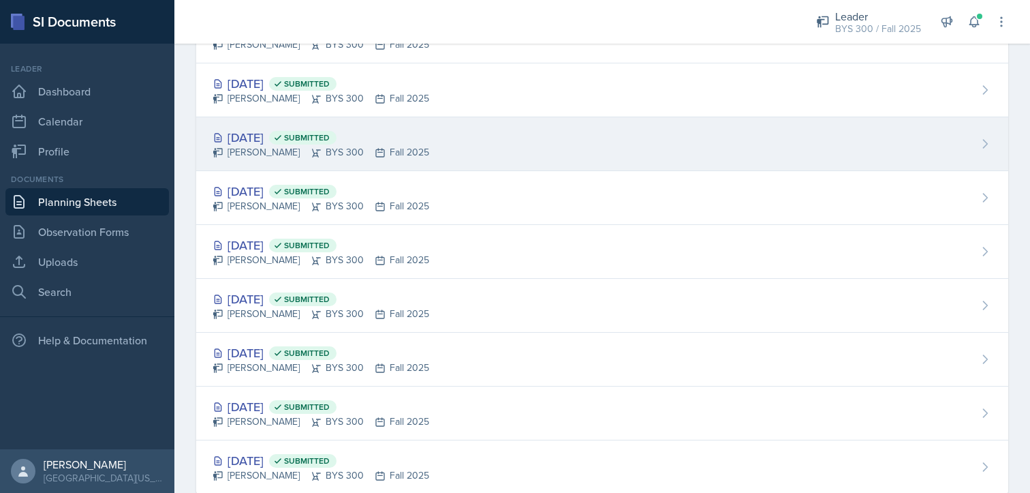
click at [389, 155] on div "[PERSON_NAME] BYS 300 Fall 2025" at bounding box center [321, 152] width 217 height 14
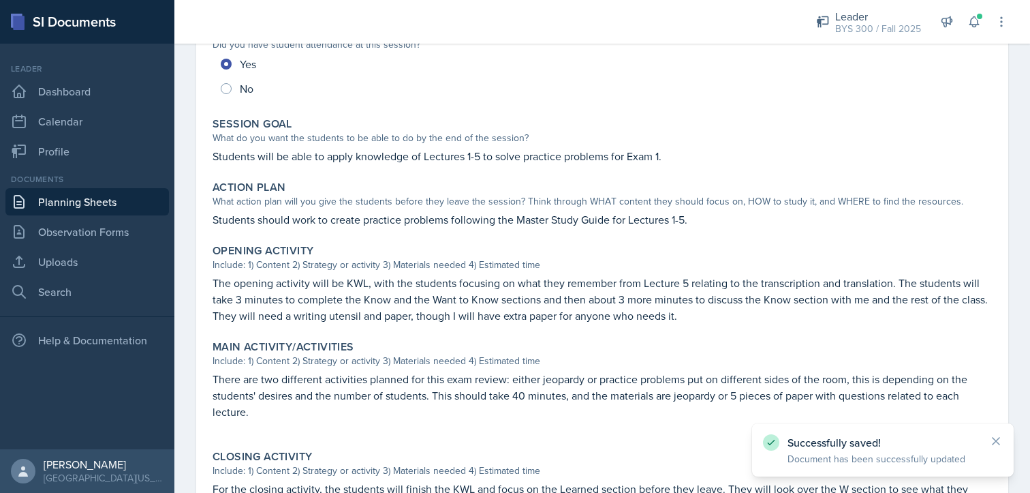
scroll to position [204, 0]
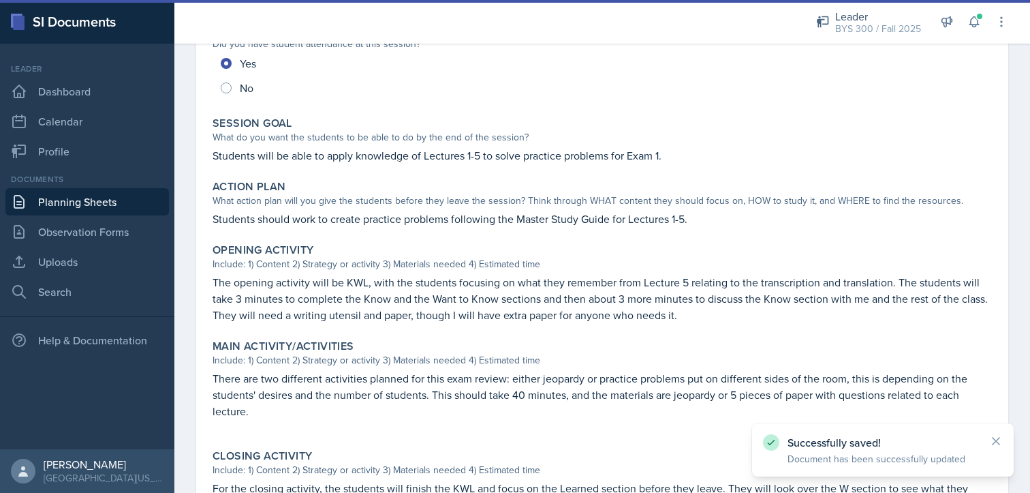
click at [217, 158] on p "Students will be able to apply knowledge of Lectures 1-5 to solve practice prob…" at bounding box center [602, 155] width 779 height 16
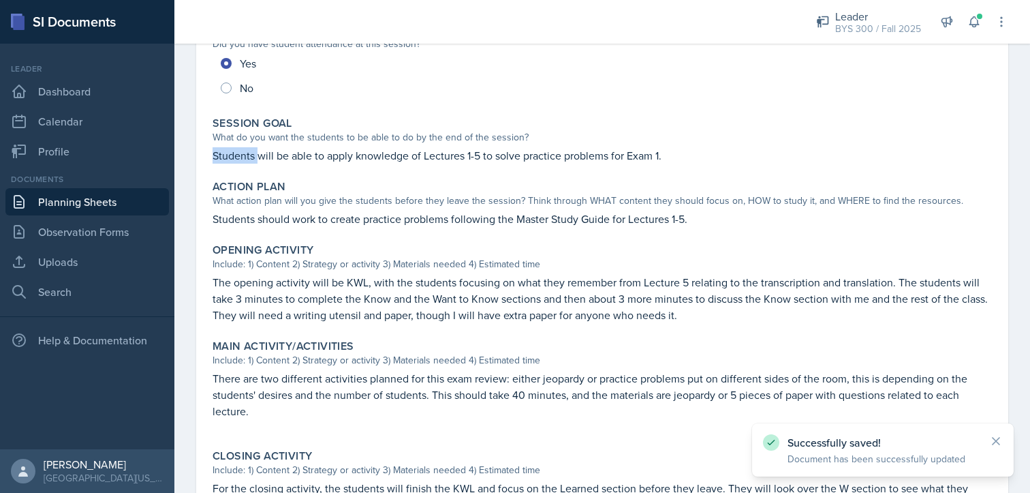
click at [217, 158] on p "Students will be able to apply knowledge of Lectures 1-5 to solve practice prob…" at bounding box center [602, 155] width 779 height 16
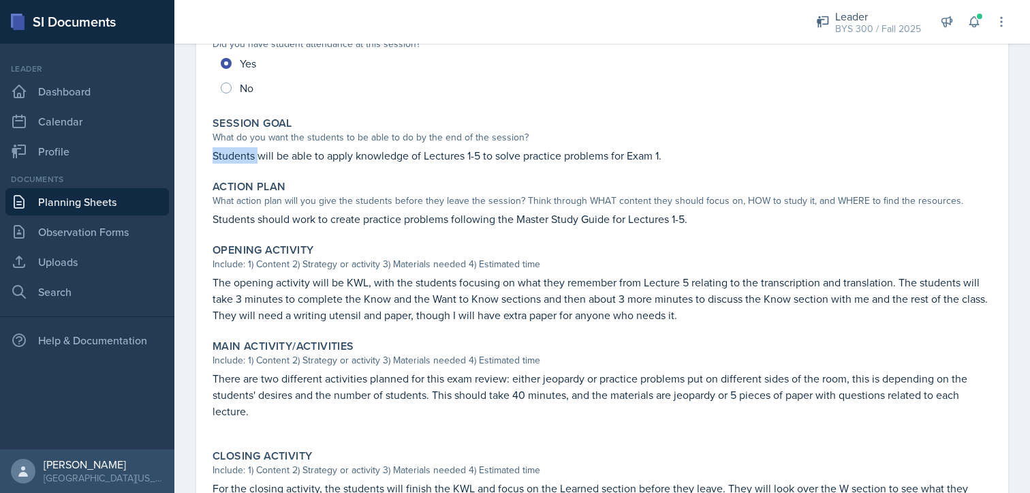
scroll to position [0, 0]
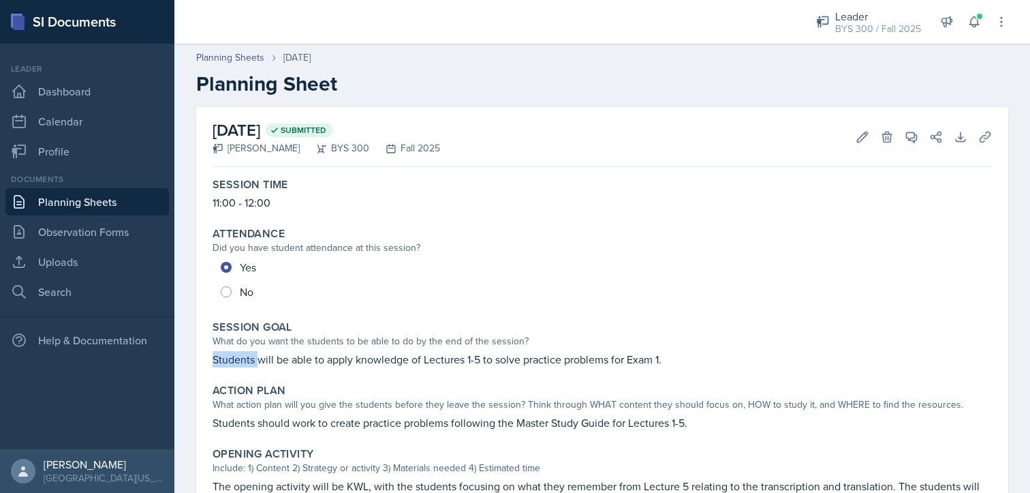
click at [129, 201] on link "Planning Sheets" at bounding box center [87, 201] width 164 height 27
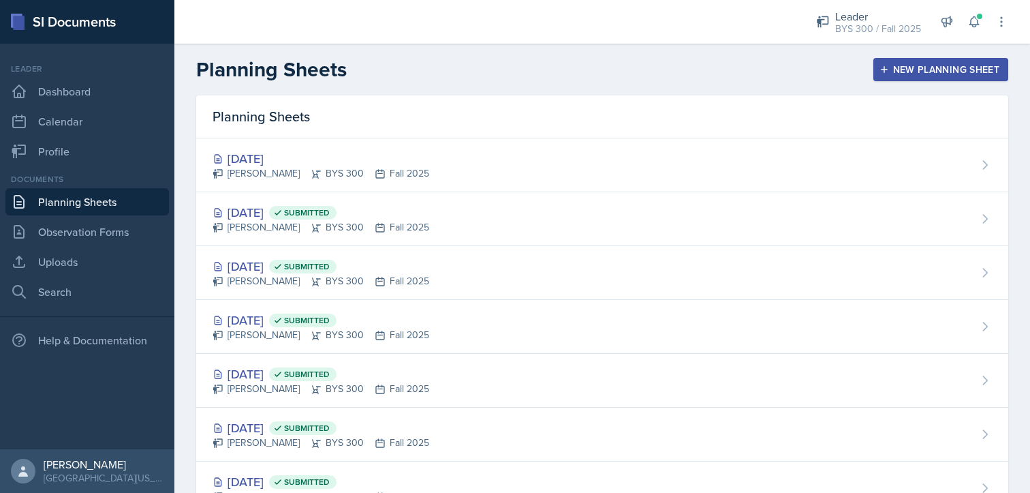
scroll to position [215, 0]
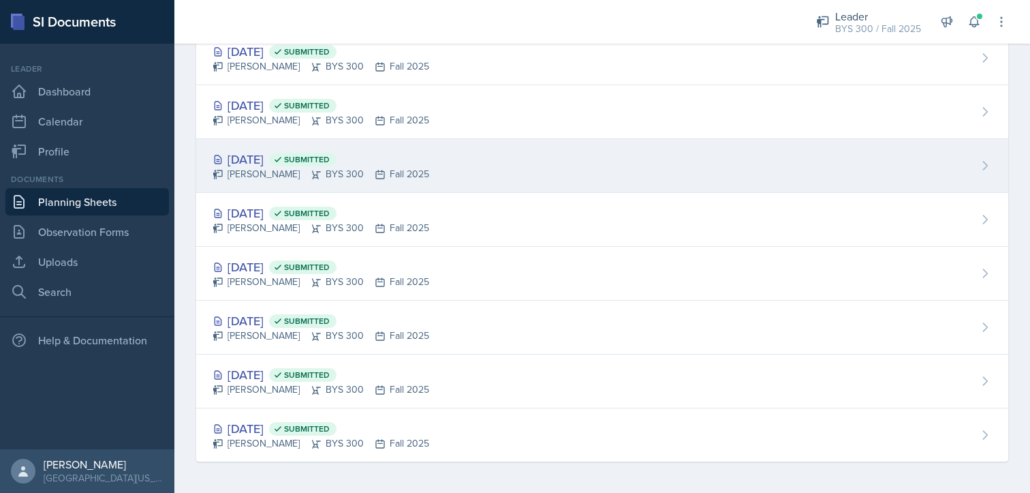
click at [448, 179] on div "[DATE] Submitted [PERSON_NAME] BYS 300 Fall 2025" at bounding box center [602, 166] width 812 height 54
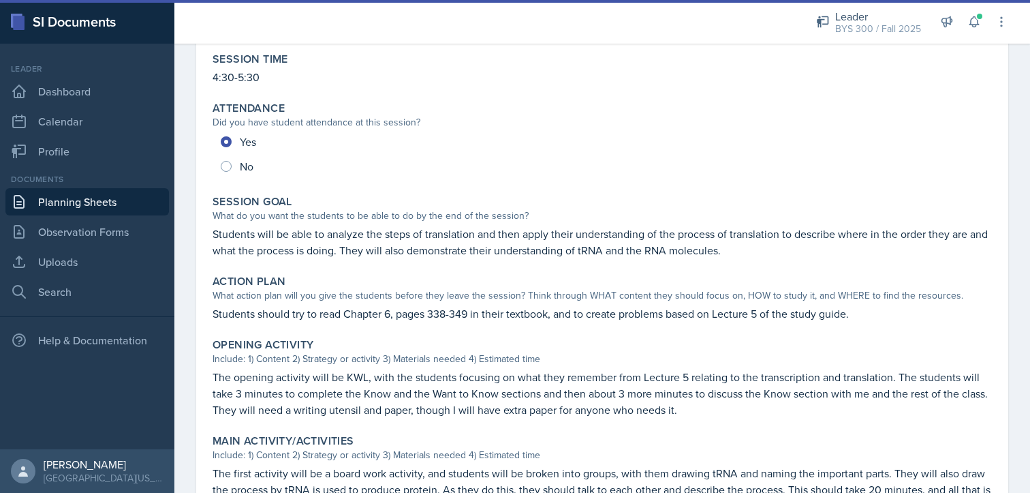
scroll to position [168, 0]
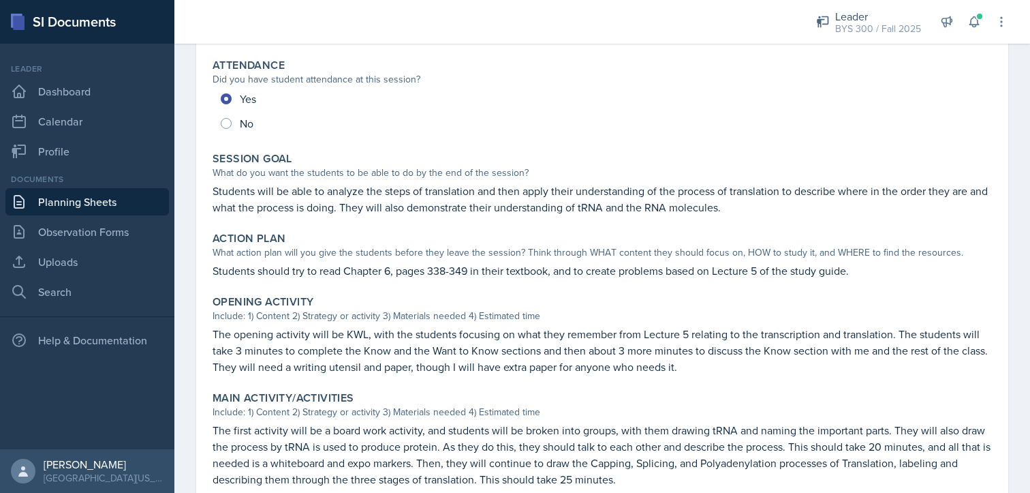
click at [343, 191] on p "Students will be able to analyze the steps of translation and then apply their …" at bounding box center [602, 199] width 779 height 33
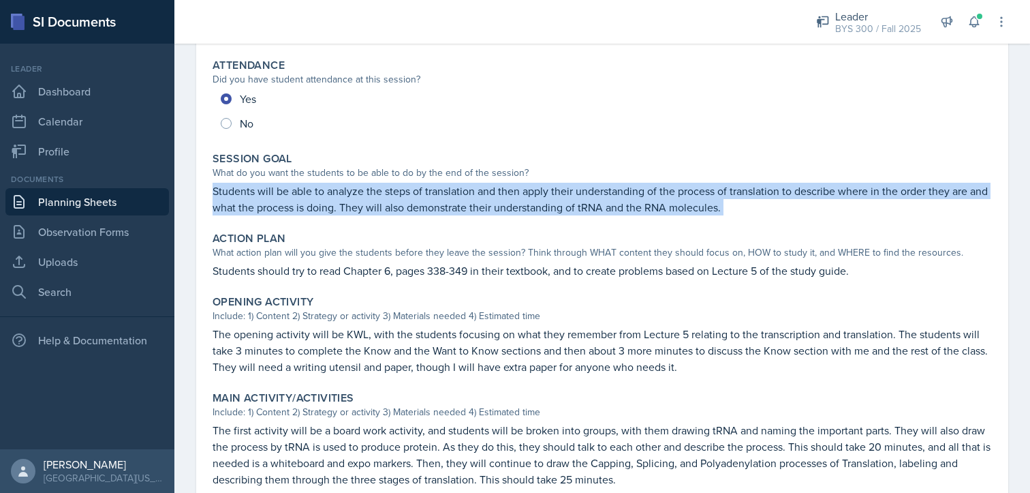
click at [343, 191] on p "Students will be able to analyze the steps of translation and then apply their …" at bounding box center [602, 199] width 779 height 33
click at [43, 204] on link "Planning Sheets" at bounding box center [87, 201] width 164 height 27
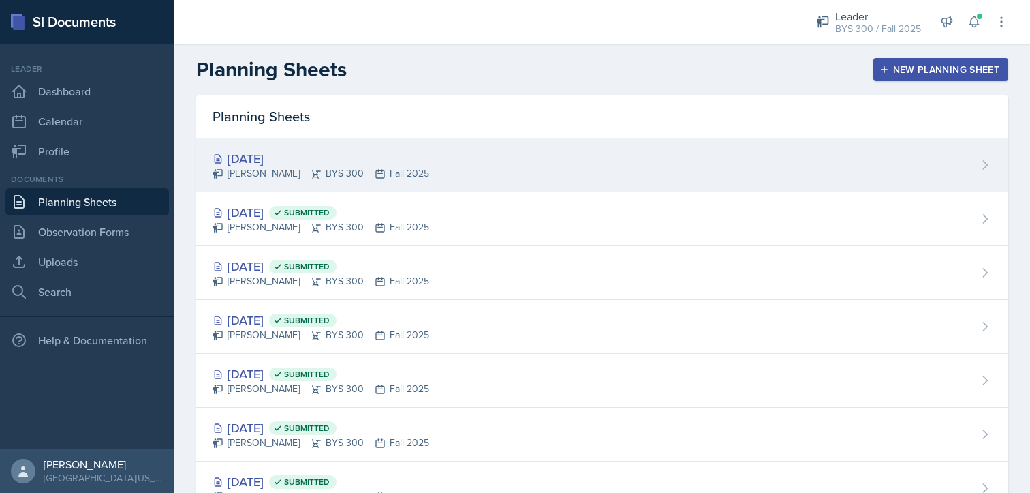
click at [392, 161] on div "[DATE]" at bounding box center [321, 158] width 217 height 18
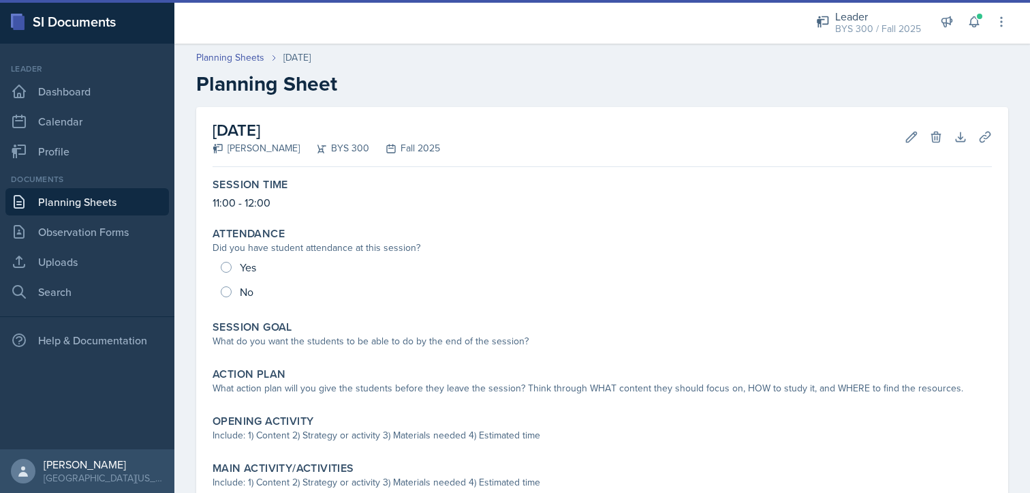
scroll to position [201, 0]
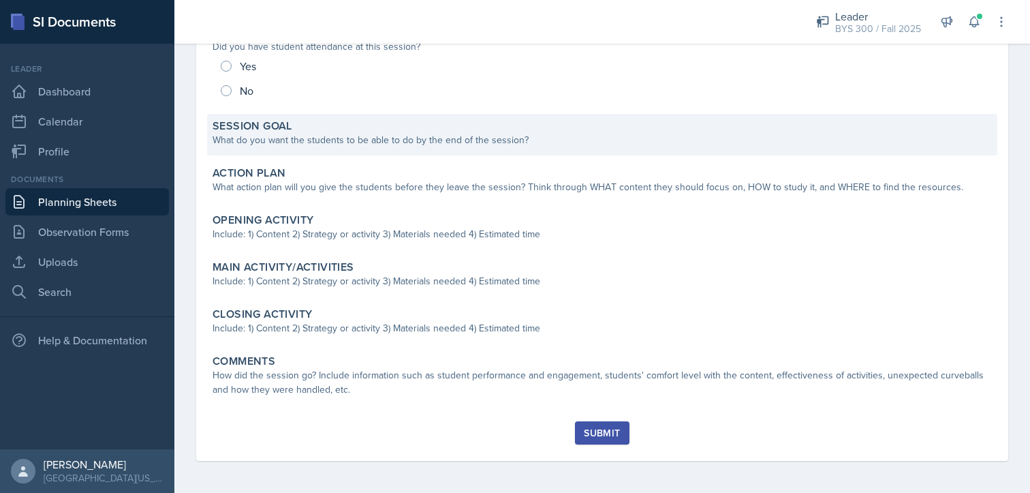
click at [379, 137] on div "What do you want the students to be able to do by the end of the session?" at bounding box center [602, 140] width 779 height 14
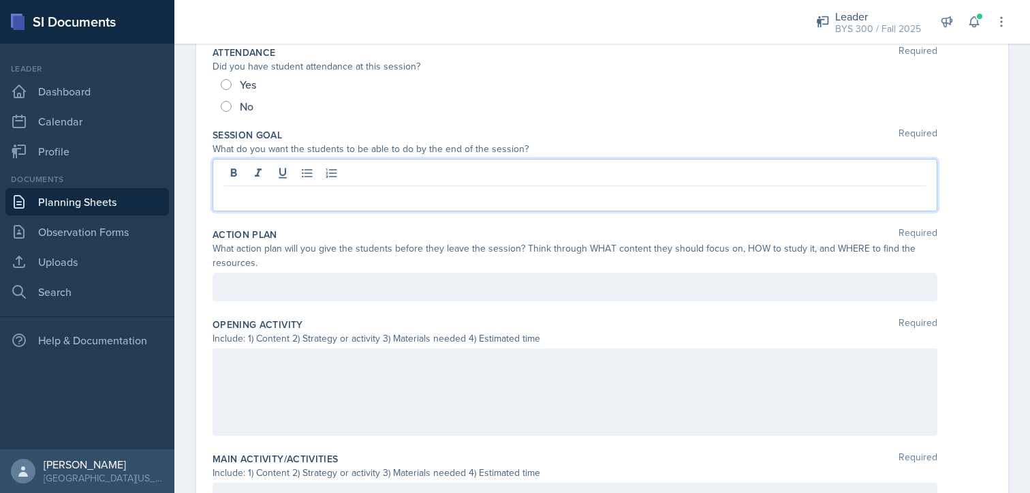
click at [358, 176] on div at bounding box center [575, 185] width 725 height 52
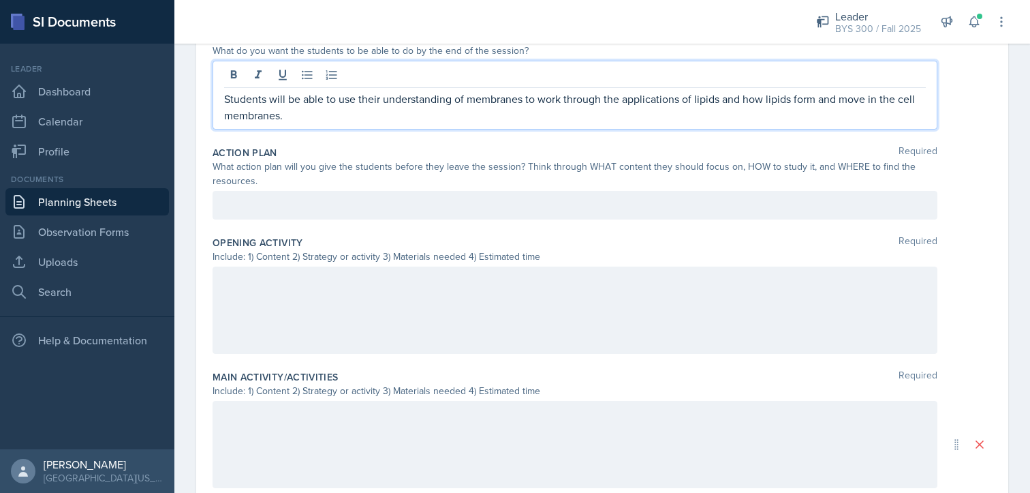
scroll to position [0, 0]
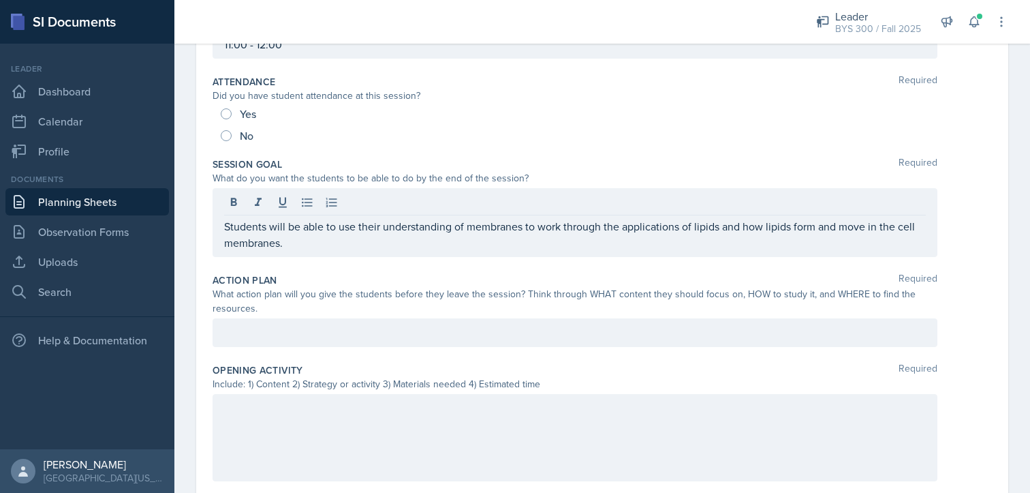
click at [405, 320] on div at bounding box center [575, 332] width 725 height 29
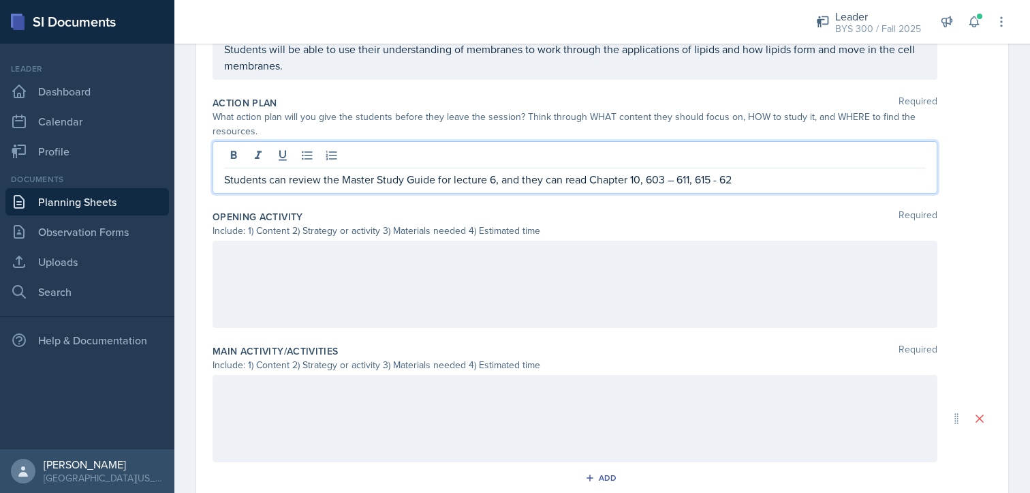
scroll to position [326, 0]
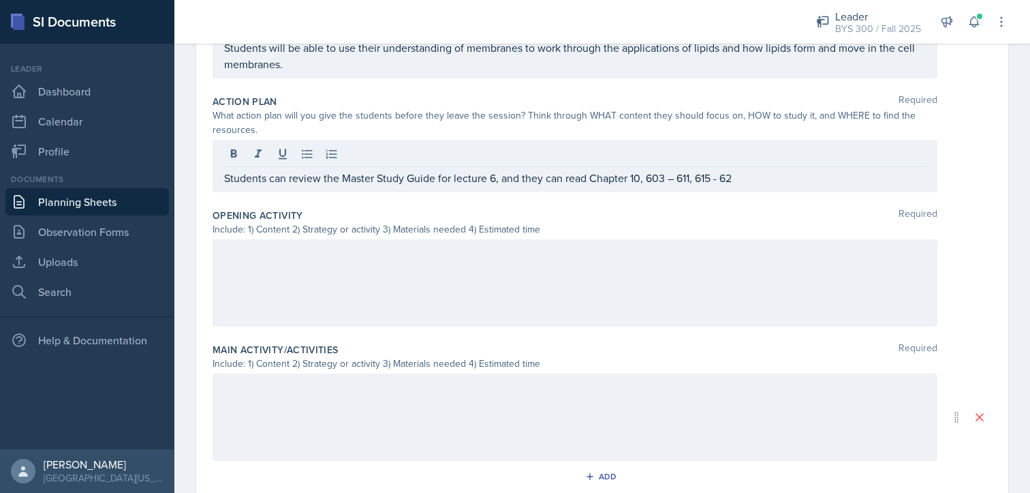
click at [620, 266] on div at bounding box center [575, 282] width 725 height 87
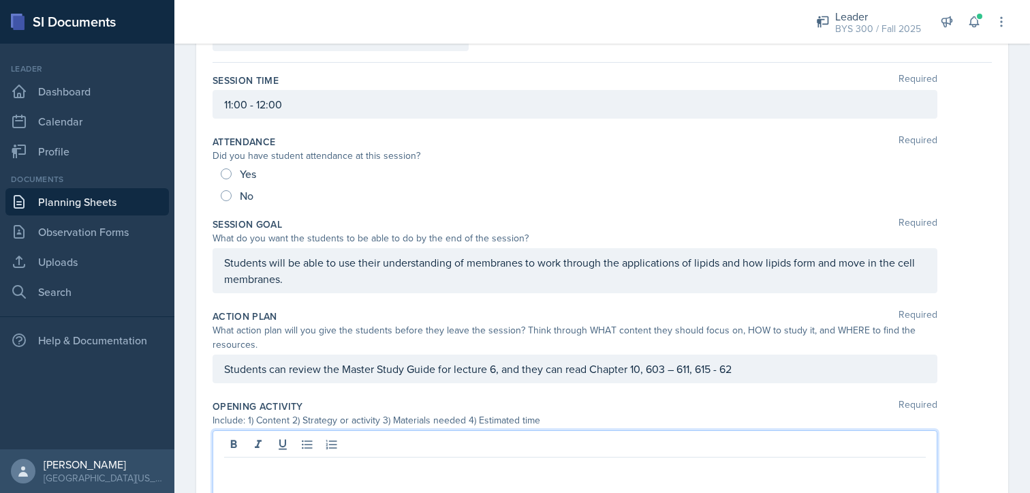
scroll to position [91, 0]
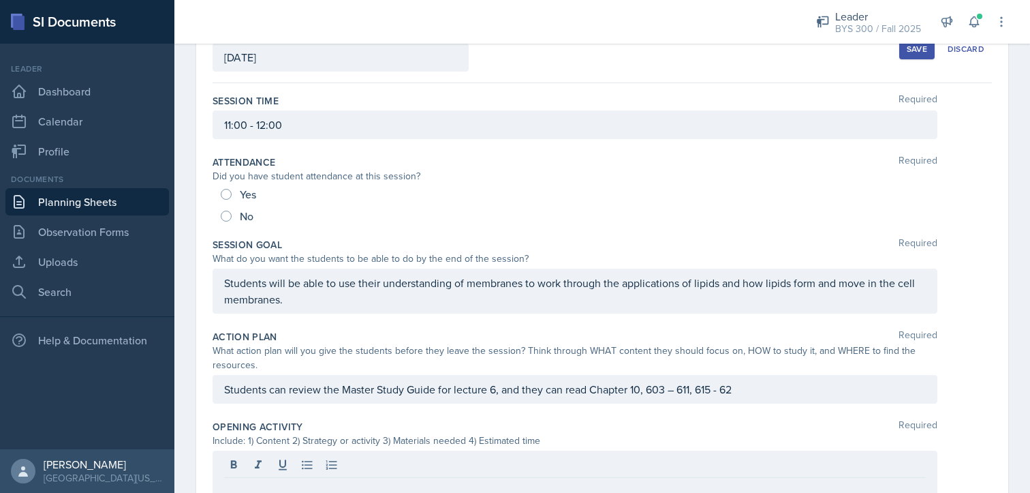
click at [907, 53] on div "Save" at bounding box center [917, 49] width 20 height 11
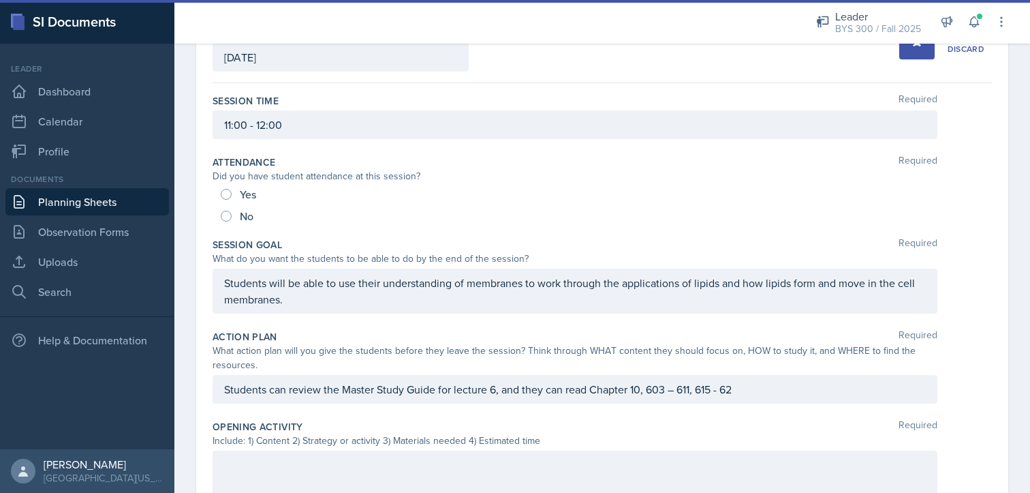
scroll to position [96, 0]
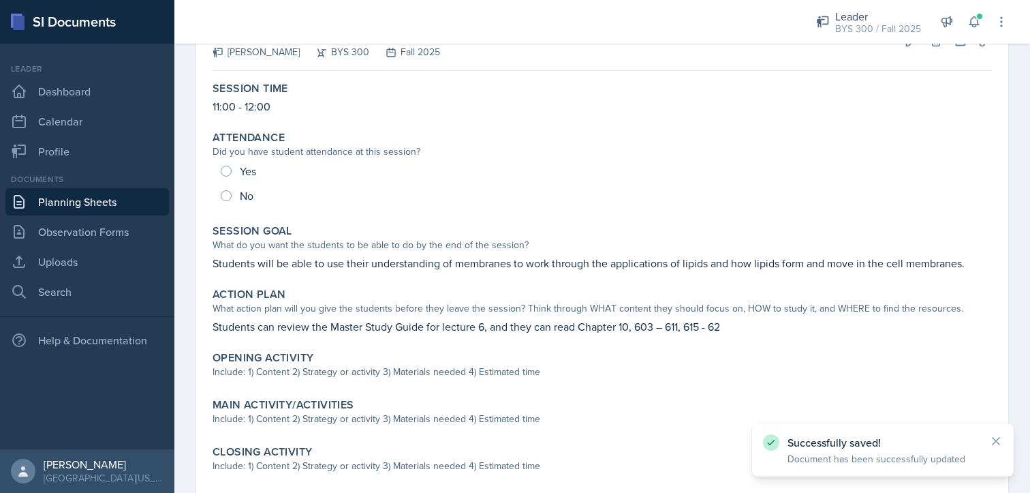
click at [129, 191] on link "Planning Sheets" at bounding box center [87, 201] width 164 height 27
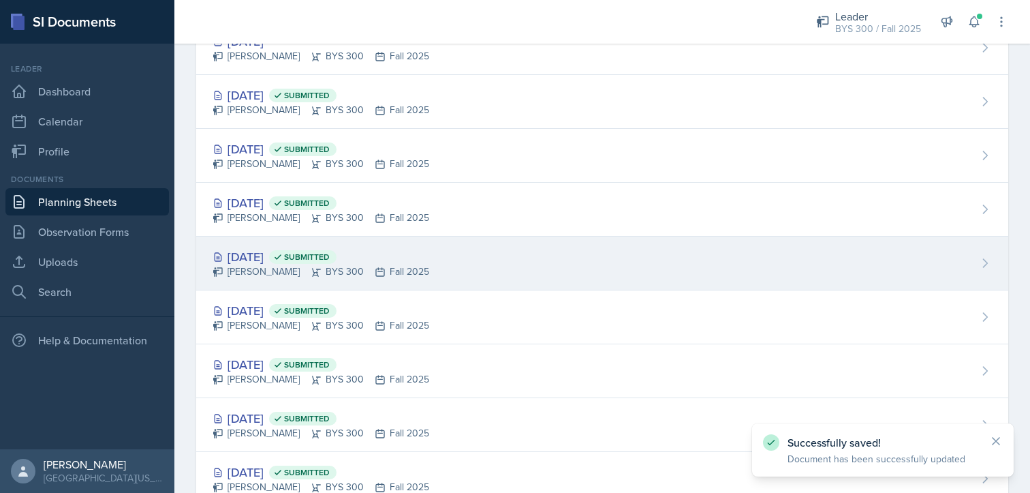
scroll to position [119, 0]
click at [286, 282] on div "[DATE] Submitted [PERSON_NAME] BYS 300 Fall 2025" at bounding box center [602, 262] width 812 height 54
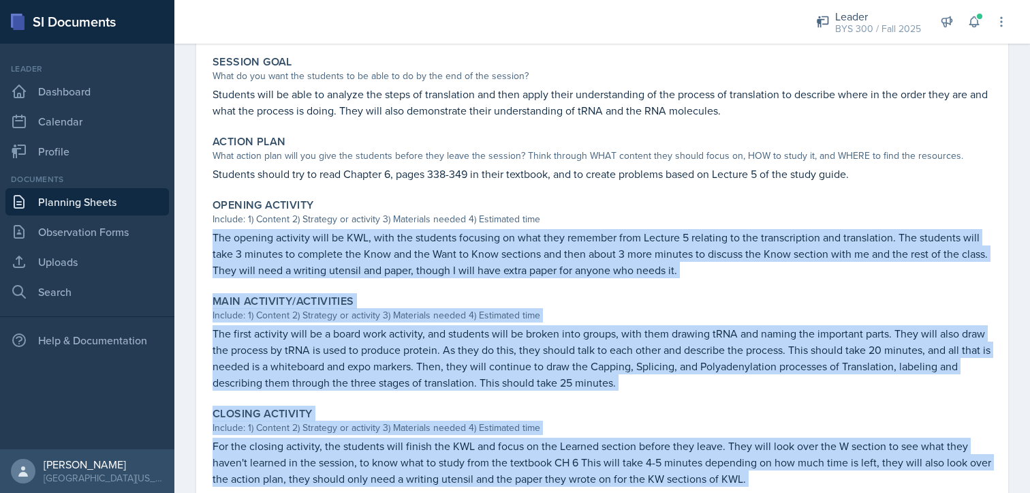
scroll to position [437, 0]
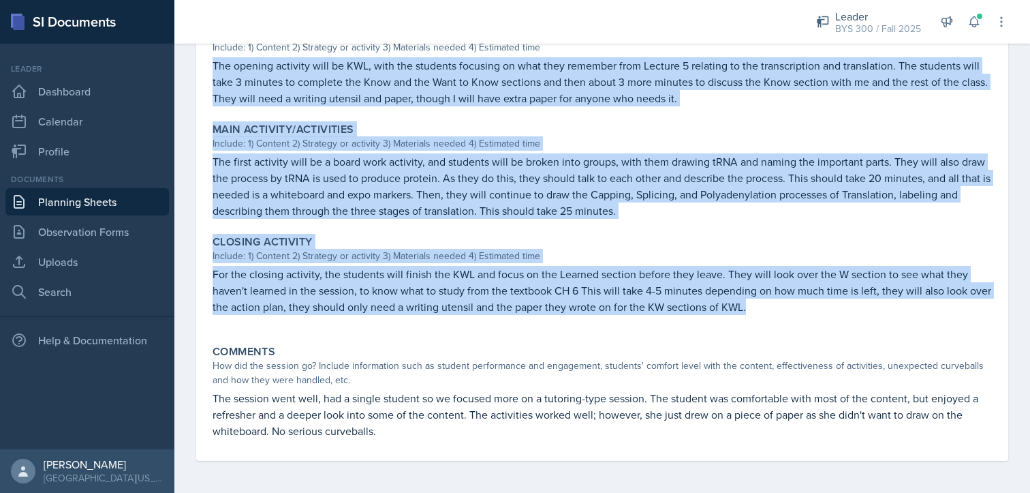
drag, startPoint x: 214, startPoint y: 287, endPoint x: 768, endPoint y: 306, distance: 554.9
click at [768, 306] on div "Session Time 4:30-5:30 Attendance Did you have student attendance at this sessi…" at bounding box center [602, 98] width 779 height 725
copy div "The opening activity will be KWL, with the students focusing on what they remem…"
click at [123, 207] on link "Planning Sheets" at bounding box center [87, 201] width 164 height 27
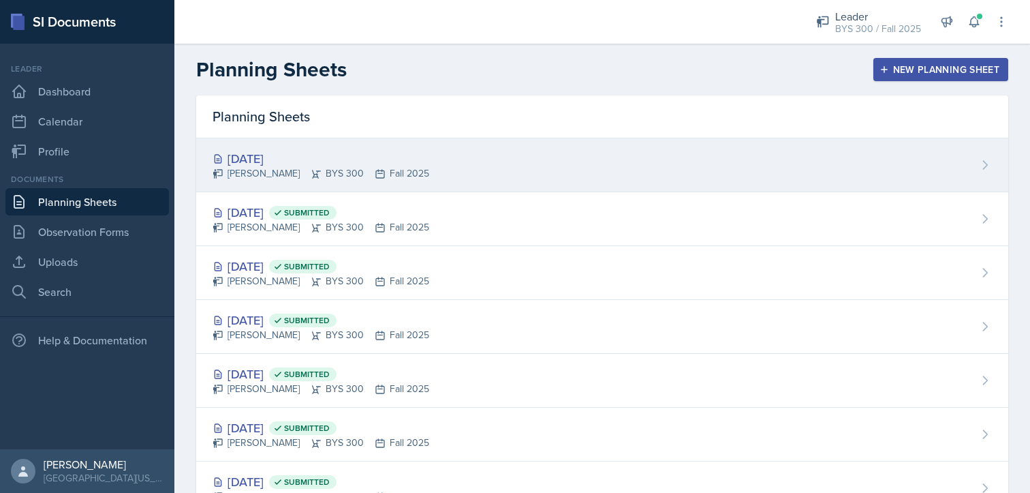
click at [437, 158] on div "[DATE] [PERSON_NAME] BYS 300 Fall 2025" at bounding box center [602, 165] width 812 height 54
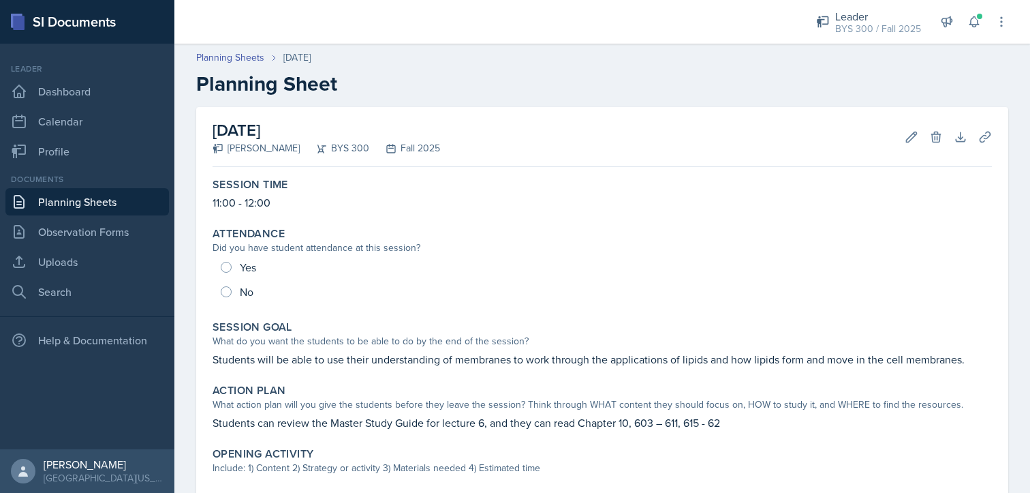
scroll to position [234, 0]
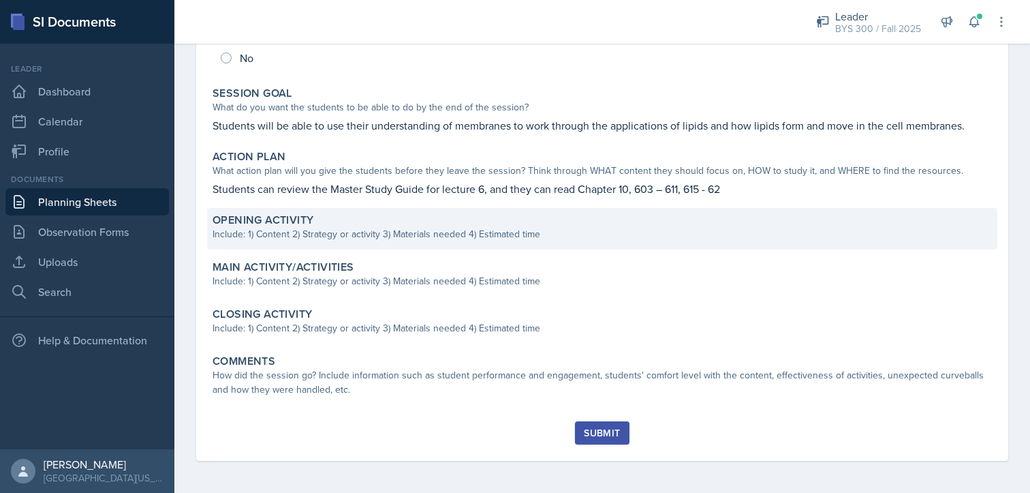
click at [352, 226] on div "Opening Activity" at bounding box center [602, 220] width 779 height 14
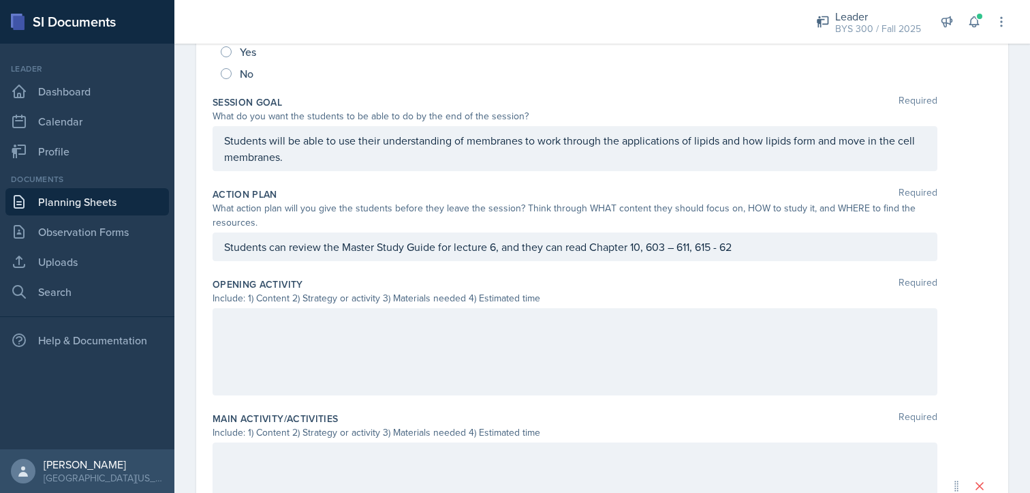
click at [316, 341] on div at bounding box center [575, 351] width 725 height 87
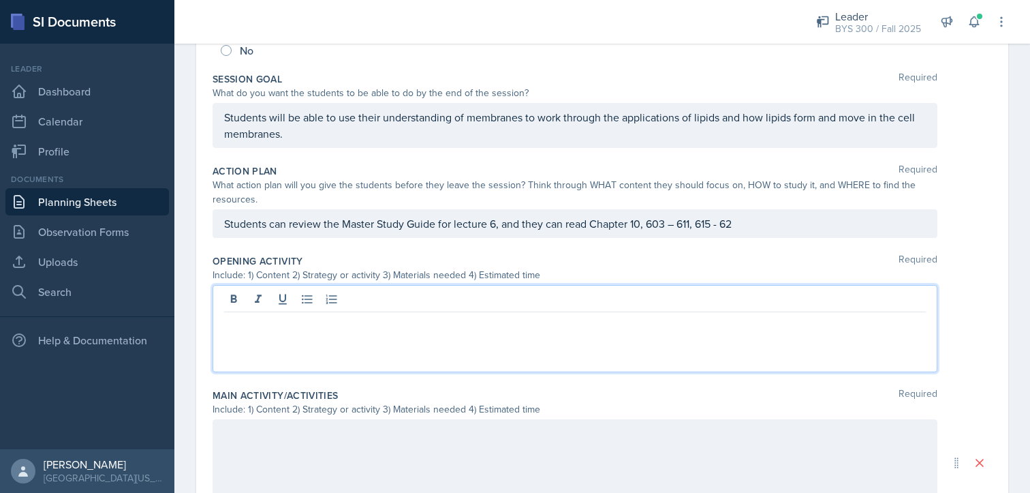
scroll to position [326, 0]
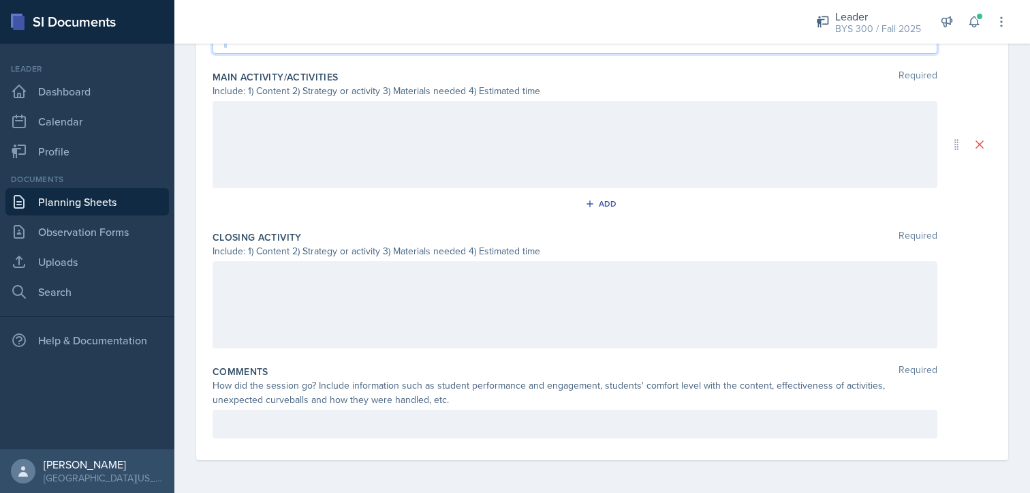
drag, startPoint x: 223, startPoint y: 302, endPoint x: 363, endPoint y: 478, distance: 224.5
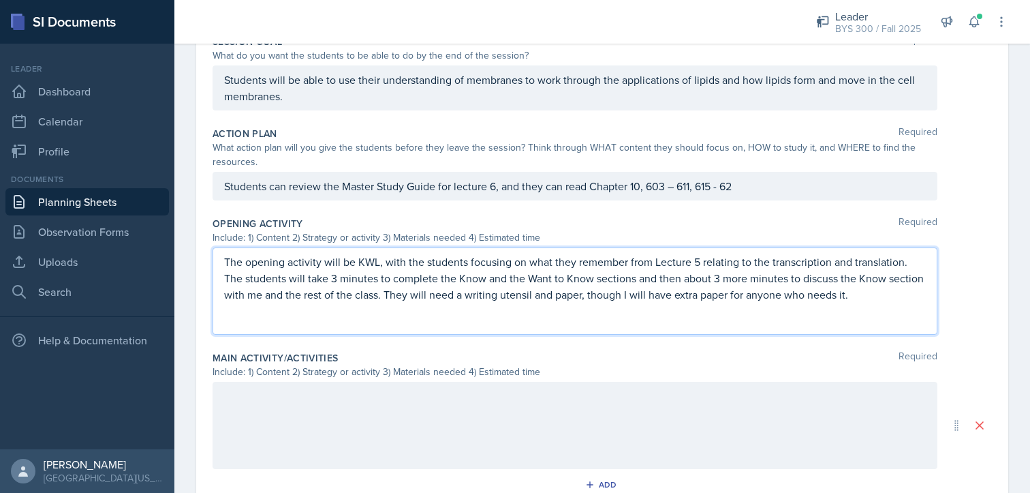
scroll to position [283, 0]
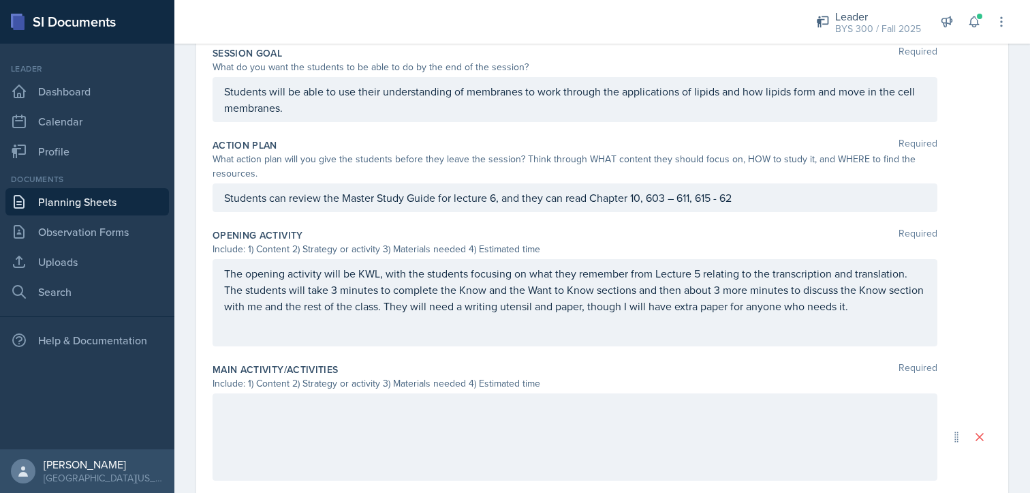
click at [320, 330] on div "The opening activity will be KWL, with the students focusing on what they remem…" at bounding box center [575, 302] width 725 height 87
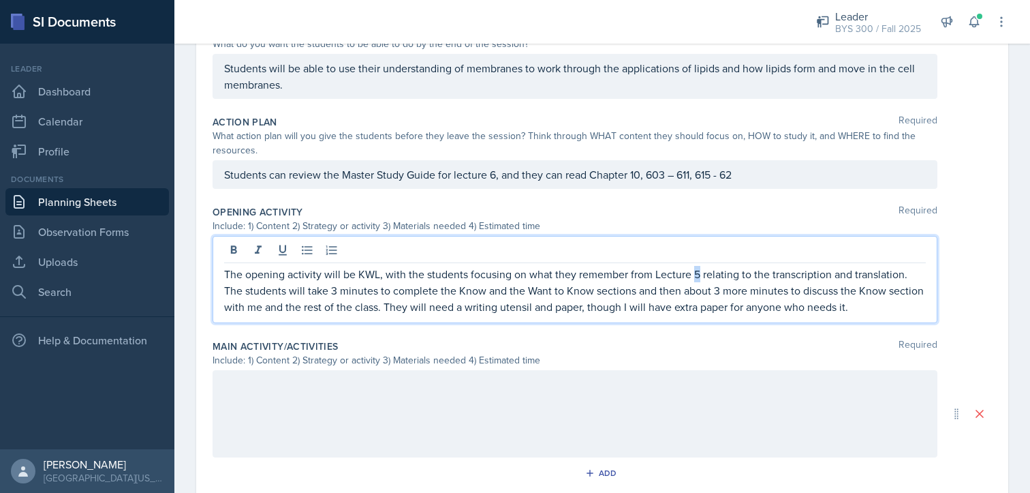
click at [693, 272] on p "The opening activity will be KWL, with the students focusing on what they remem…" at bounding box center [575, 290] width 702 height 49
click at [793, 277] on p "The opening activity will be KWL, with the students focusing on what they remem…" at bounding box center [575, 290] width 702 height 49
drag, startPoint x: 752, startPoint y: 273, endPoint x: 900, endPoint y: 272, distance: 147.8
click at [900, 272] on p "The opening activity will be KWL, with the students focusing on what they remem…" at bounding box center [575, 290] width 702 height 49
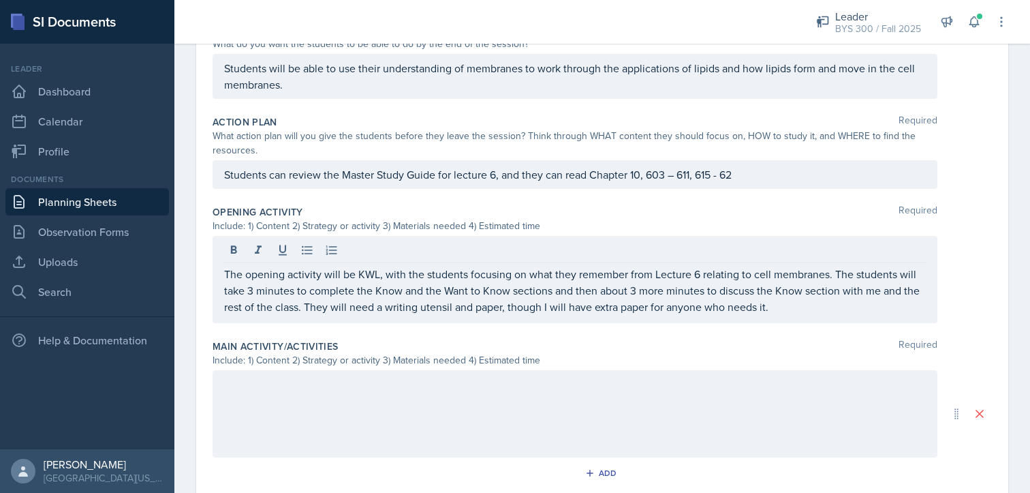
click at [709, 394] on div at bounding box center [575, 413] width 725 height 87
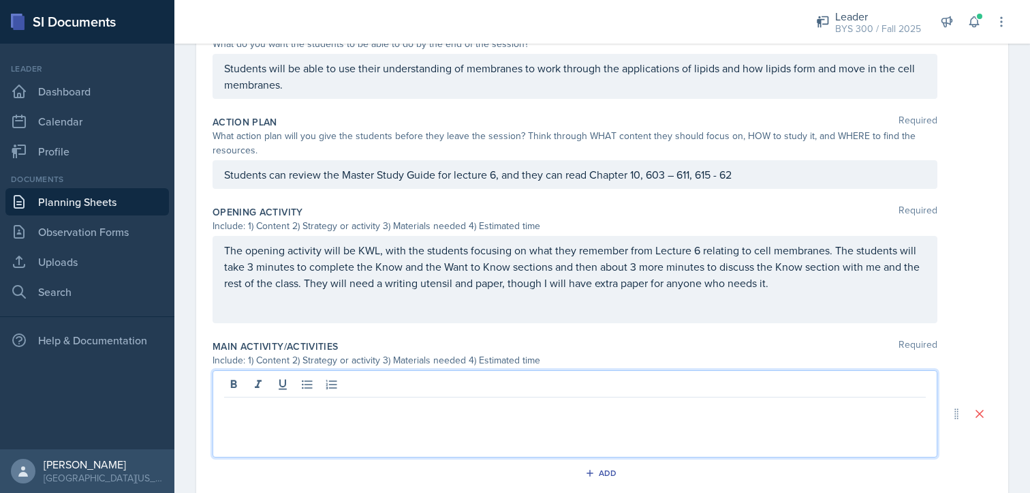
scroll to position [330, 0]
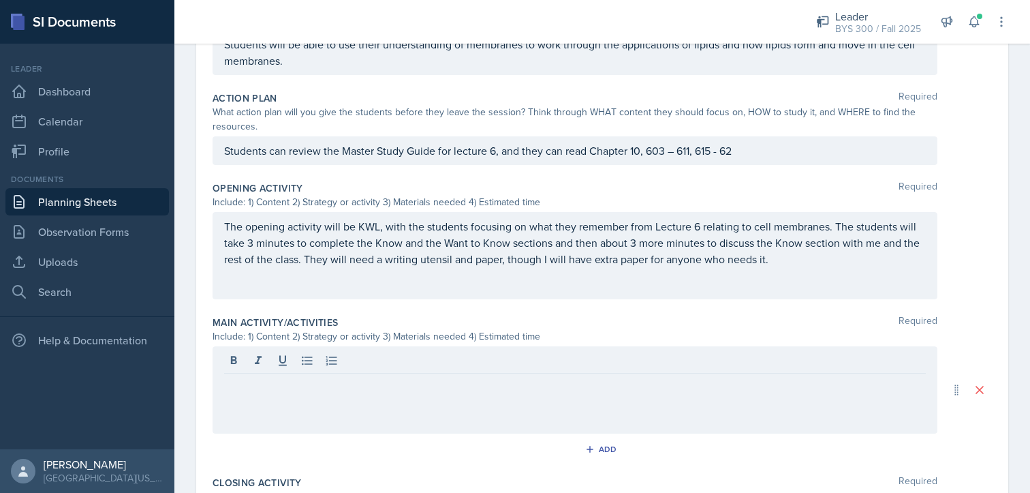
click at [621, 291] on div "The opening activity will be KWL, with the students focusing on what they remem…" at bounding box center [575, 255] width 725 height 87
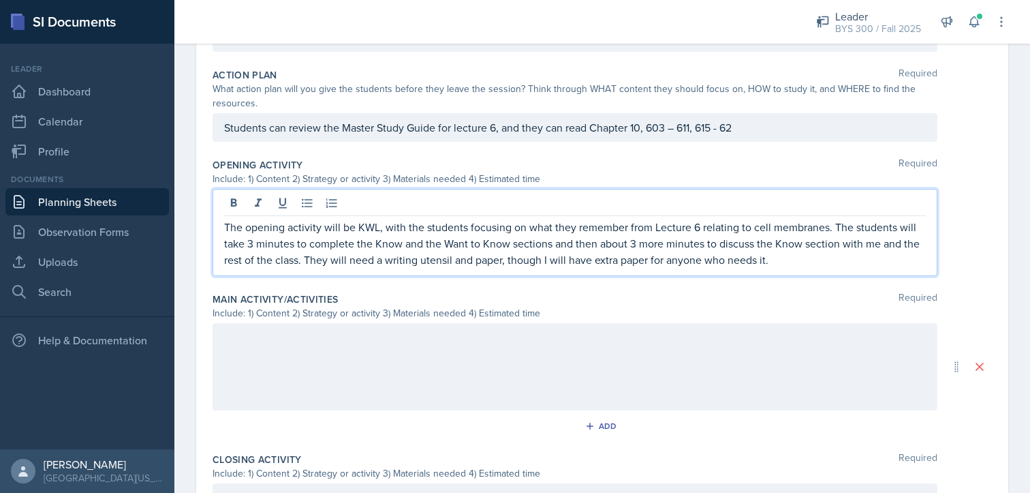
click at [605, 385] on div at bounding box center [575, 366] width 725 height 87
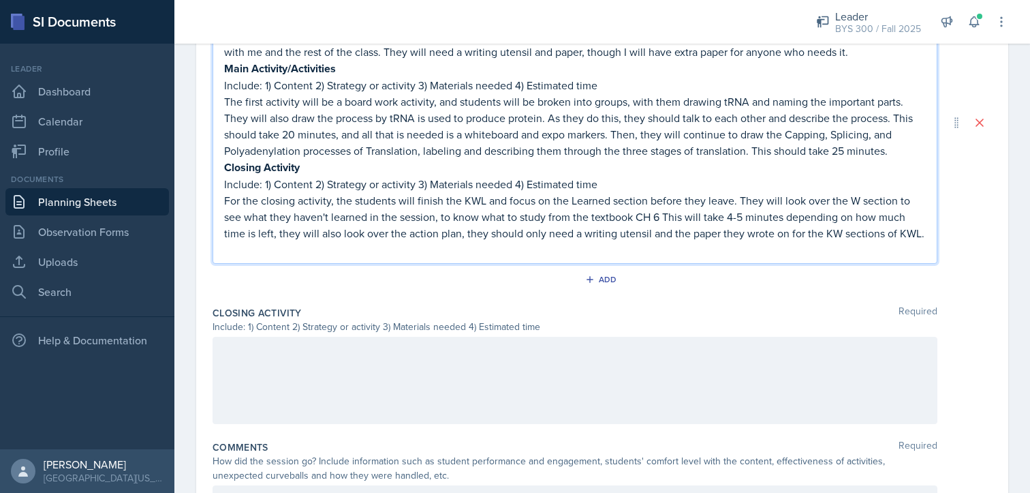
scroll to position [695, 0]
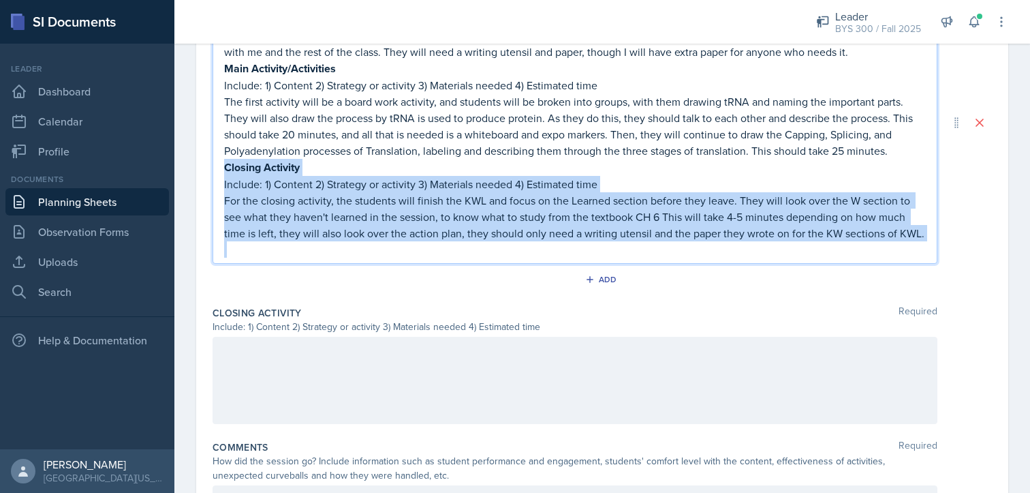
drag, startPoint x: 310, startPoint y: 261, endPoint x: 228, endPoint y: 161, distance: 129.2
click at [228, 161] on div "The opening activity will be KWL, with the students focusing on what they remem…" at bounding box center [575, 134] width 702 height 247
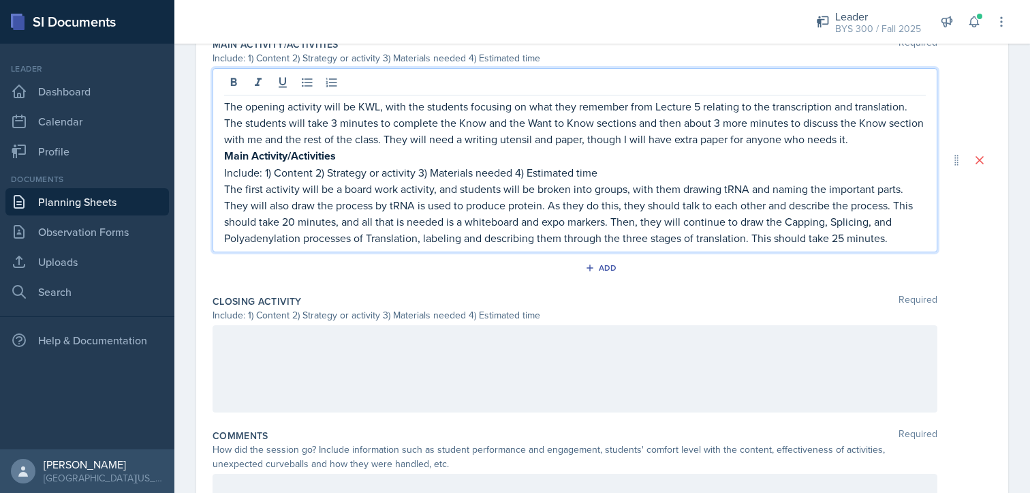
scroll to position [602, 0]
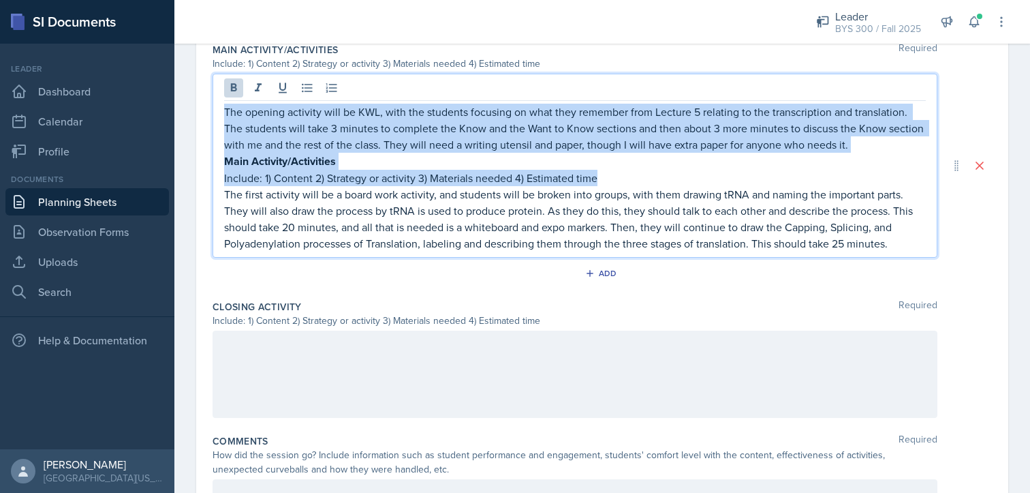
drag, startPoint x: 600, startPoint y: 175, endPoint x: 223, endPoint y: 111, distance: 382.1
click at [223, 111] on div "The opening activity will be KWL, with the students focusing on what they remem…" at bounding box center [575, 166] width 725 height 184
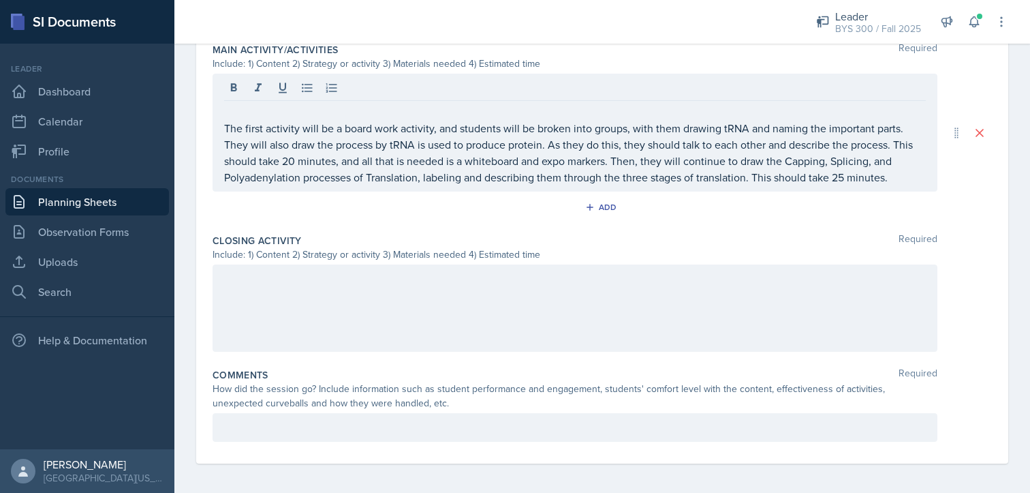
click at [223, 112] on div "The first activity will be a board work activity, and students will be broken i…" at bounding box center [575, 133] width 725 height 118
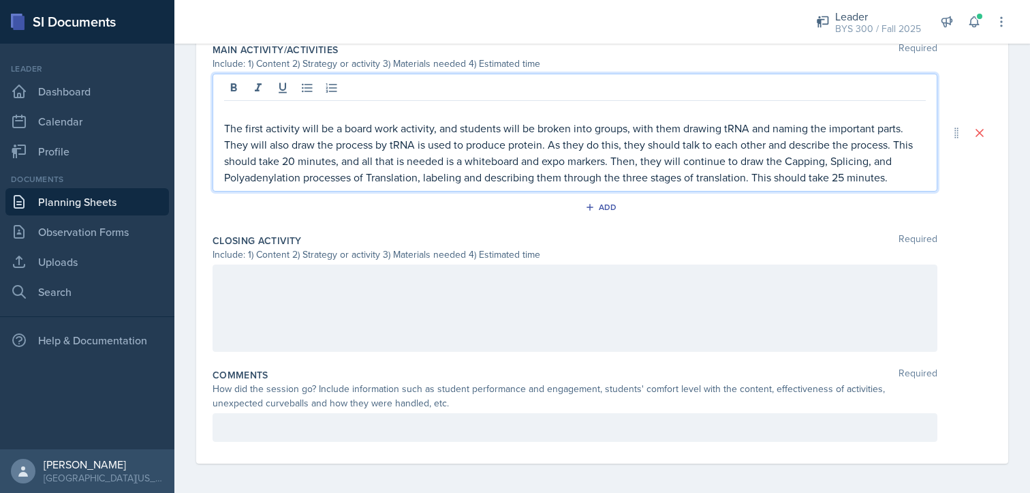
scroll to position [587, 0]
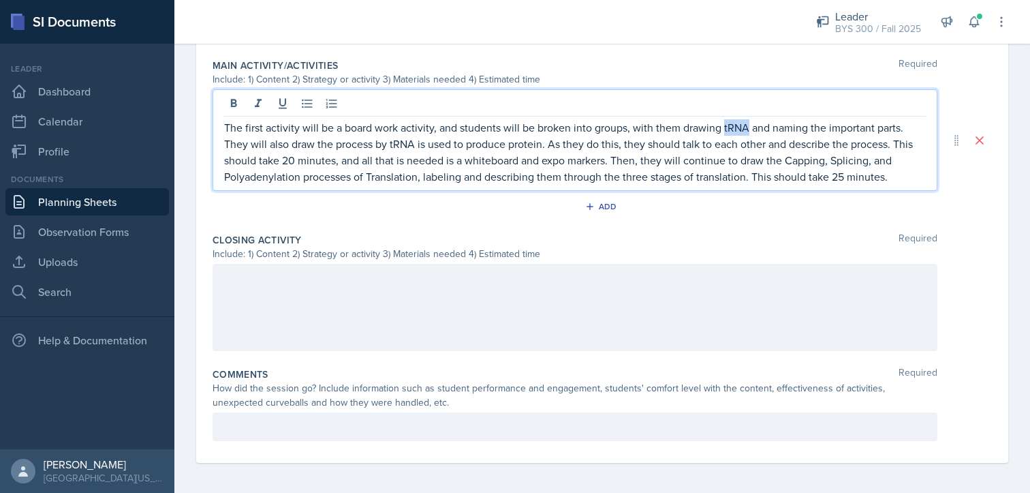
drag, startPoint x: 723, startPoint y: 127, endPoint x: 745, endPoint y: 126, distance: 22.5
click at [745, 126] on p "The first activity will be a board work activity, and students will be broken i…" at bounding box center [575, 151] width 702 height 65
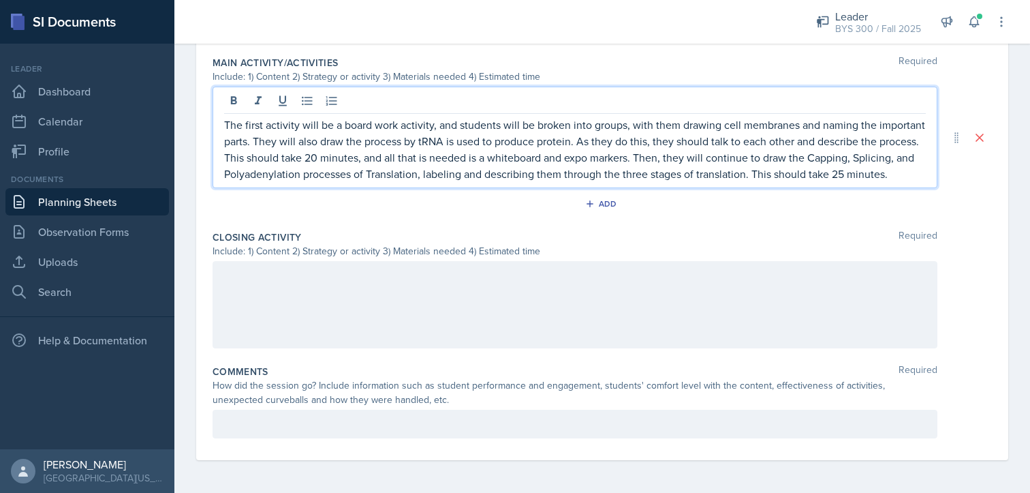
click at [296, 124] on p "The first activity will be a board work activity, and students will be broken i…" at bounding box center [575, 148] width 702 height 65
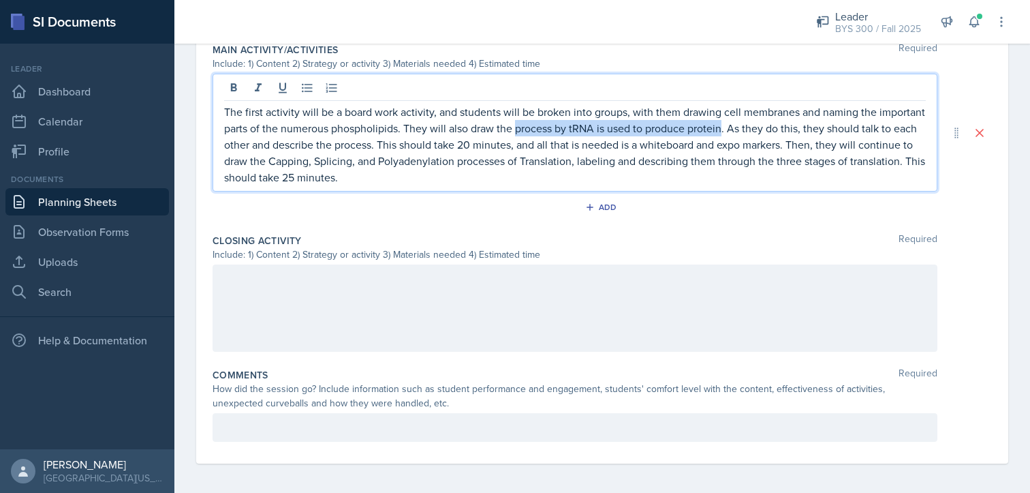
drag, startPoint x: 565, startPoint y: 127, endPoint x: 770, endPoint y: 122, distance: 205.1
click at [770, 122] on p "The first activity will be a board work activity, and students will be broken i…" at bounding box center [575, 145] width 702 height 82
click at [349, 162] on p "The first activity will be a board work activity, and students will be broken i…" at bounding box center [575, 145] width 702 height 82
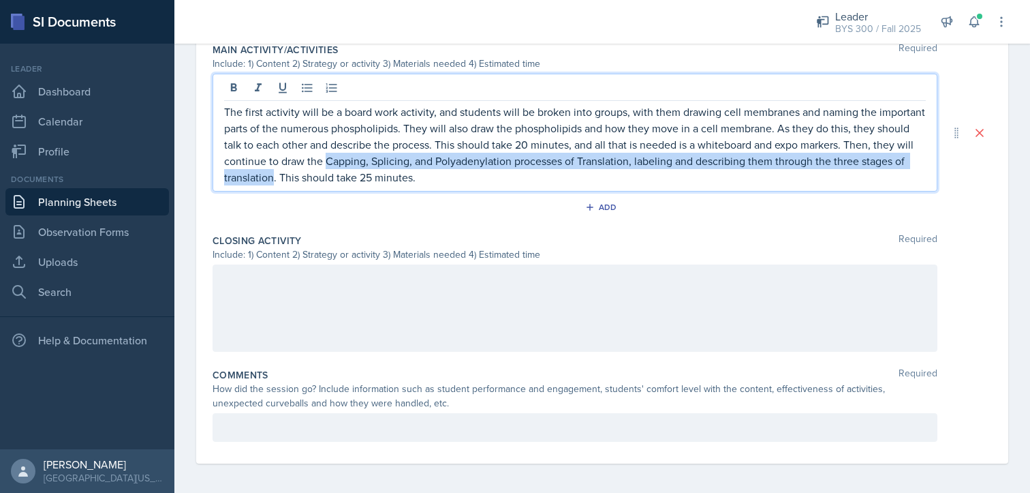
drag, startPoint x: 398, startPoint y: 160, endPoint x: 349, endPoint y: 182, distance: 53.7
click at [349, 182] on p "The first activity will be a board work activity, and students will be broken i…" at bounding box center [575, 145] width 702 height 82
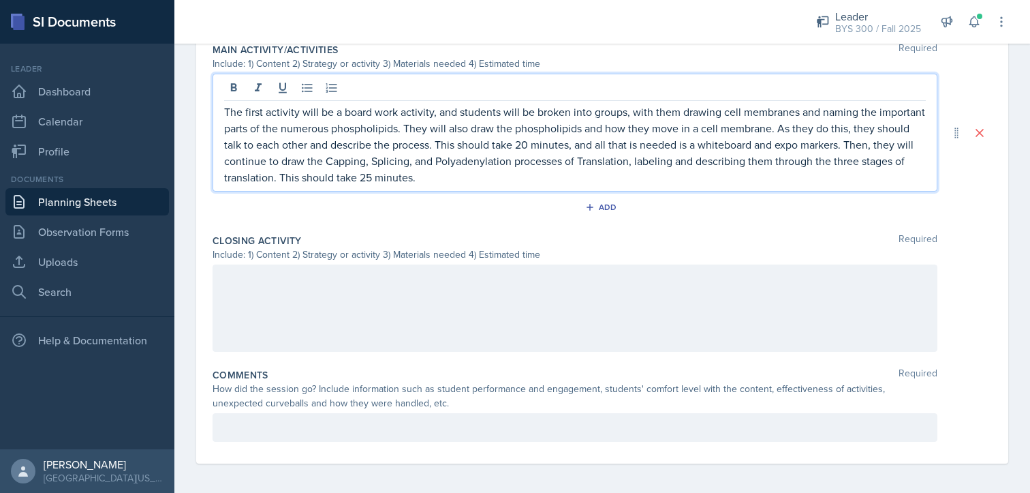
scroll to position [587, 0]
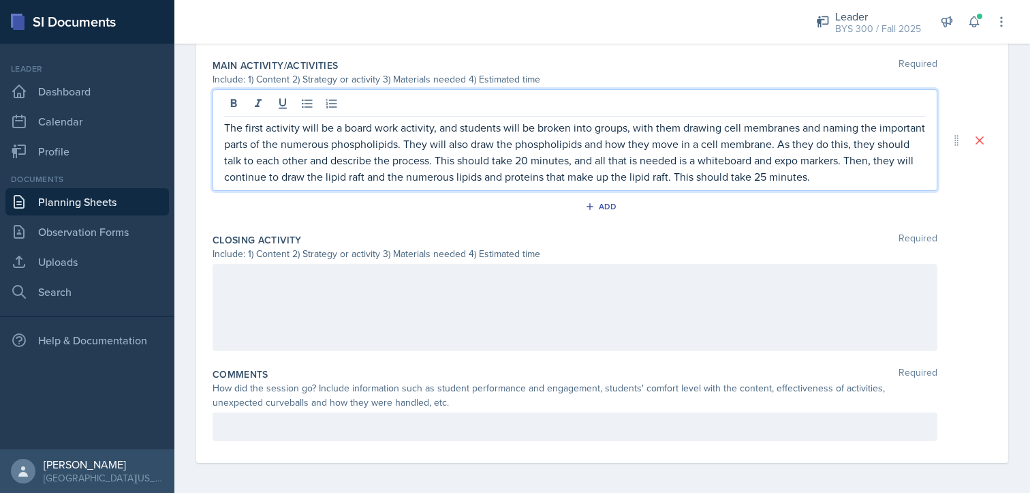
click at [436, 275] on div at bounding box center [575, 307] width 725 height 87
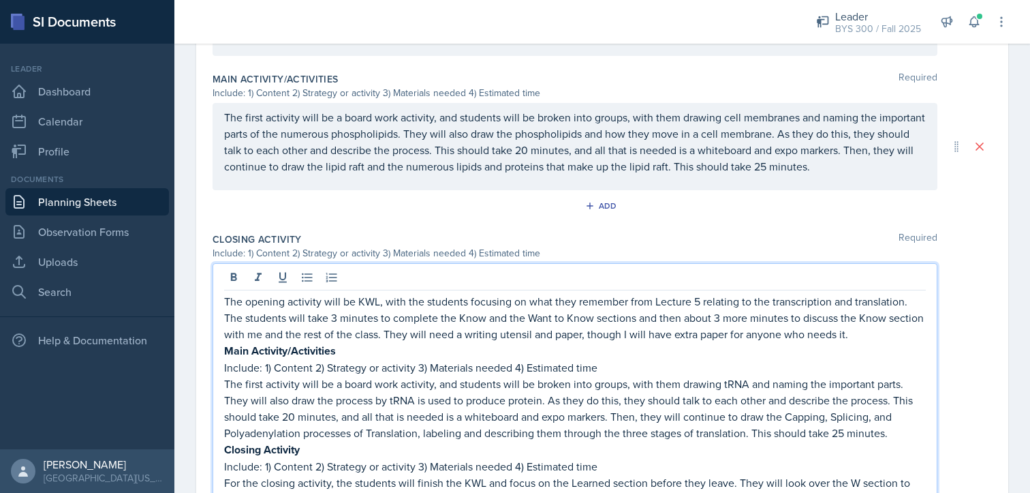
scroll to position [619, 0]
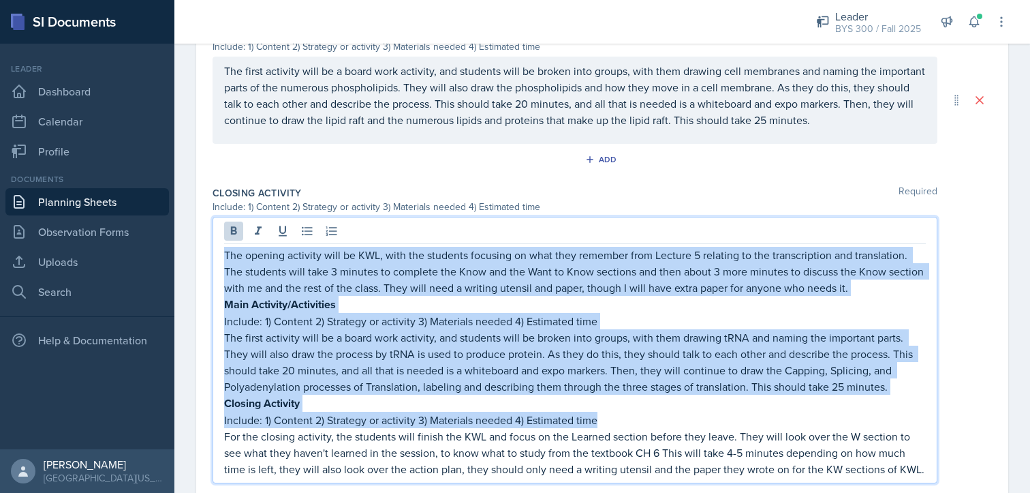
drag, startPoint x: 226, startPoint y: 251, endPoint x: 604, endPoint y: 416, distance: 413.1
click at [604, 416] on div "The opening activity will be KWL, with the students focusing on what they remem…" at bounding box center [575, 362] width 702 height 230
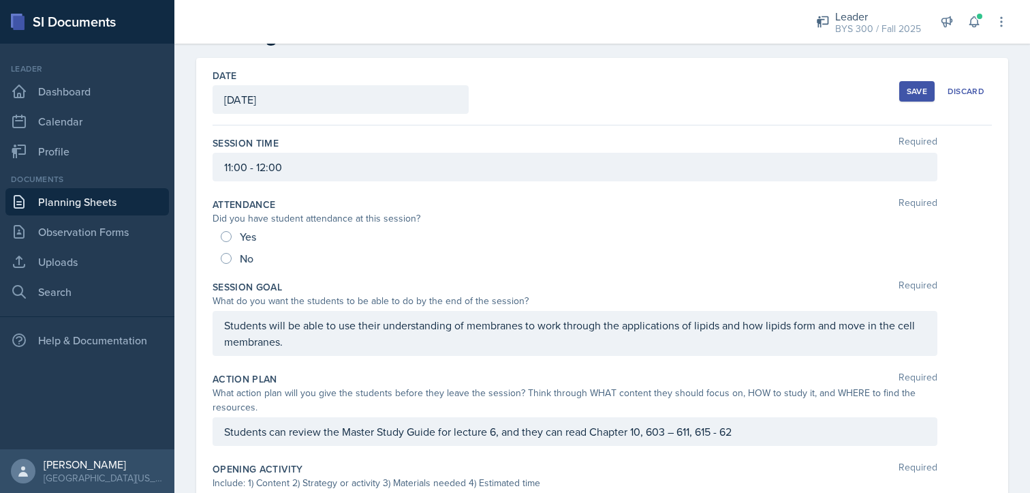
scroll to position [0, 0]
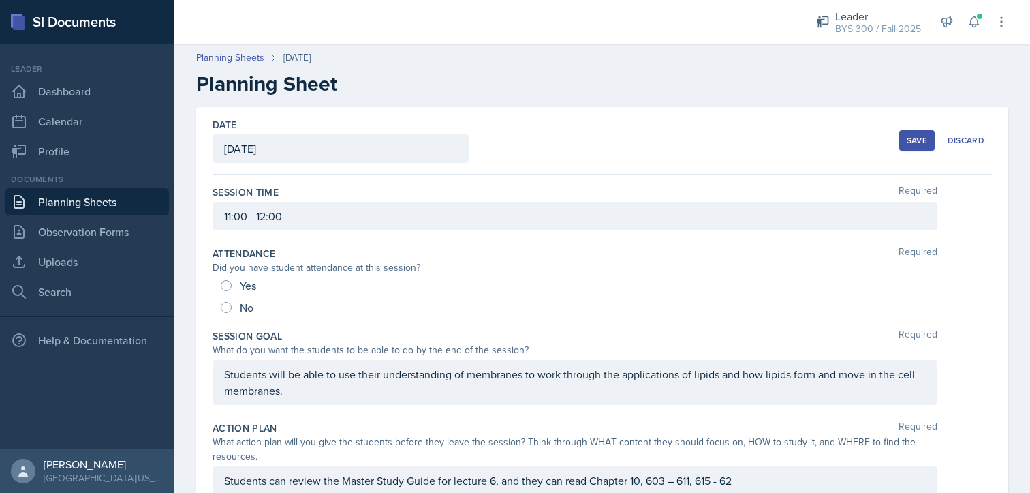
click at [907, 138] on div "Save" at bounding box center [917, 140] width 20 height 11
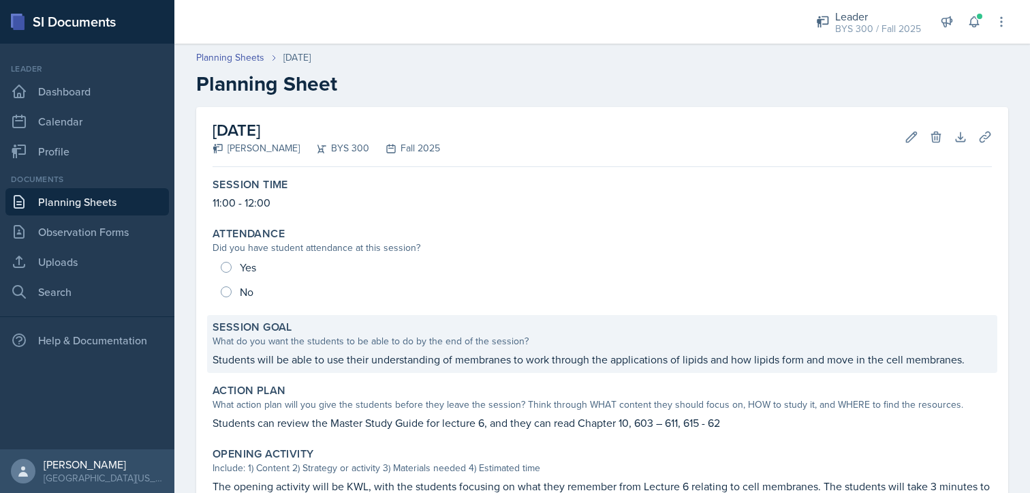
click at [338, 352] on p "Students will be able to use their understanding of membranes to work through t…" at bounding box center [602, 359] width 779 height 16
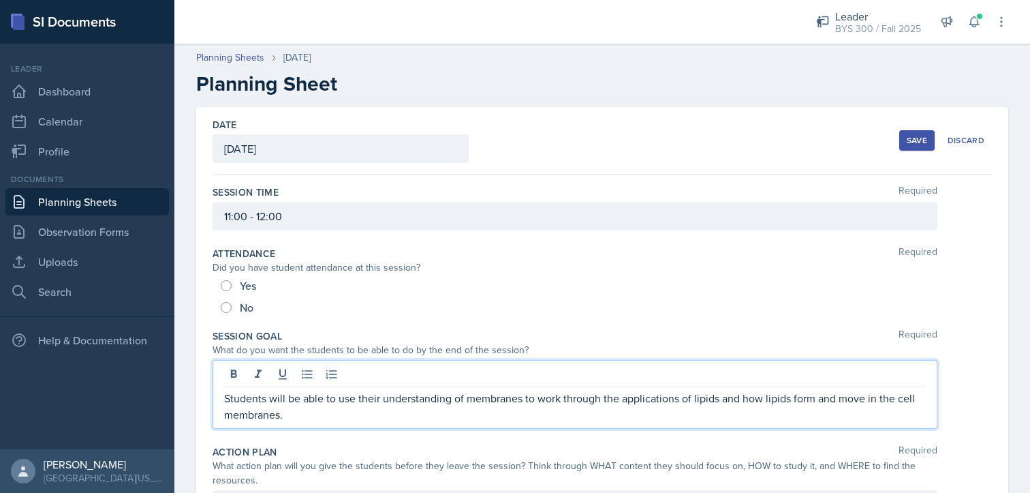
click at [379, 370] on div "Students will be able to use their understanding of membranes to work through t…" at bounding box center [575, 394] width 725 height 69
click at [379, 370] on div at bounding box center [575, 375] width 702 height 22
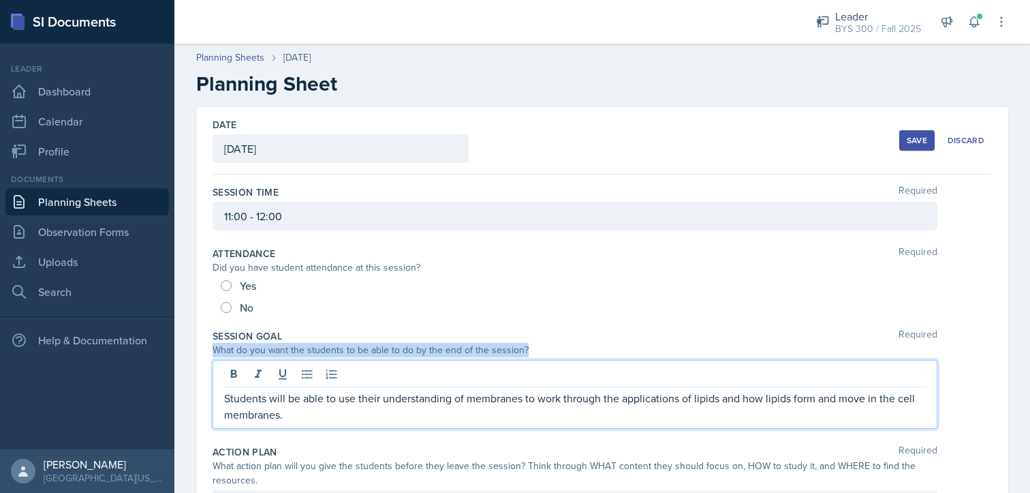
click at [379, 370] on div at bounding box center [575, 375] width 702 height 22
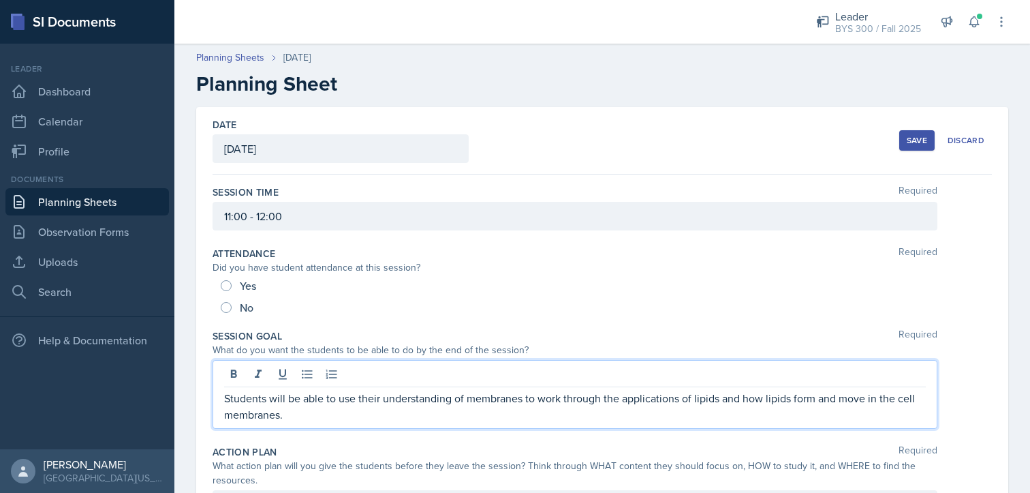
drag, startPoint x: 379, startPoint y: 370, endPoint x: 373, endPoint y: 394, distance: 24.6
click at [373, 394] on p "Students will be able to use their understanding of membranes to work through t…" at bounding box center [575, 406] width 702 height 33
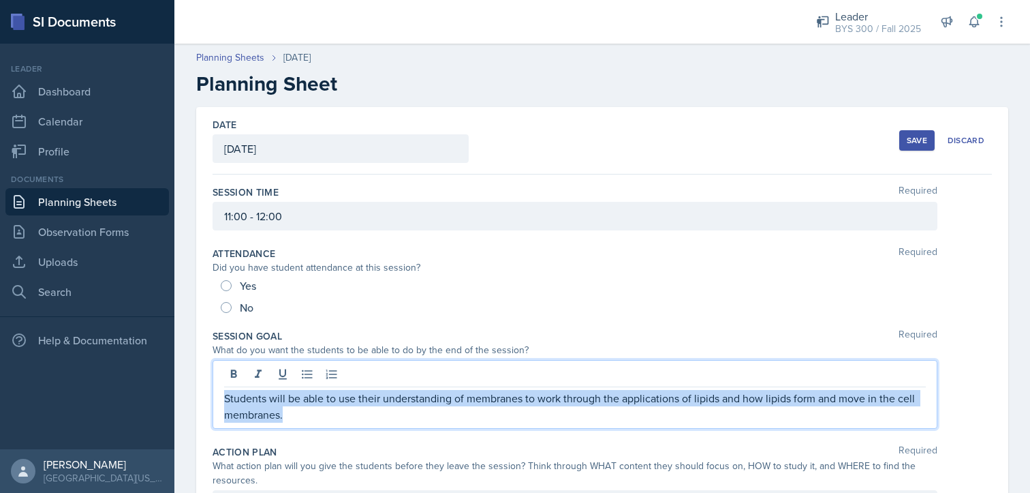
click at [373, 394] on p "Students will be able to use their understanding of membranes to work through t…" at bounding box center [575, 406] width 702 height 33
copy p "Students will be able to use their understanding of membranes to work through t…"
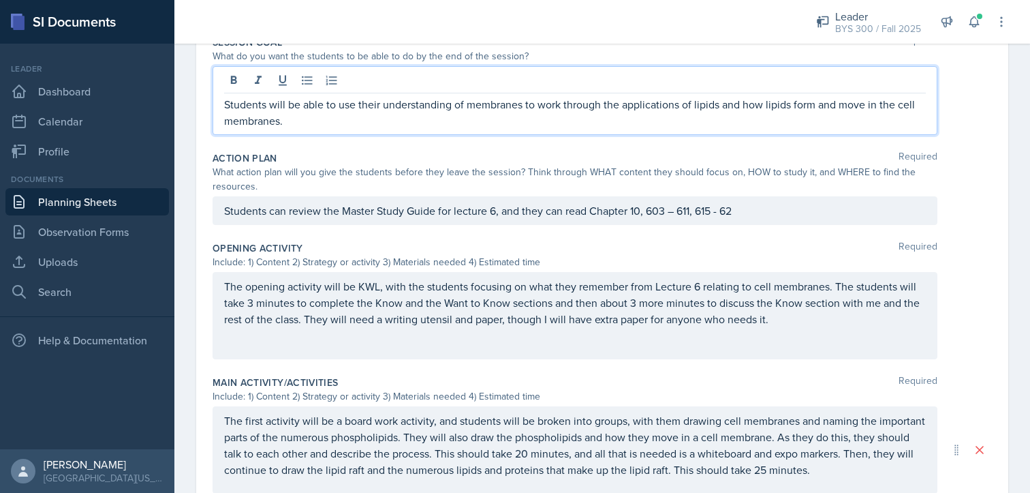
click at [369, 314] on p "The opening activity will be KWL, with the students focusing on what they remem…" at bounding box center [575, 302] width 702 height 49
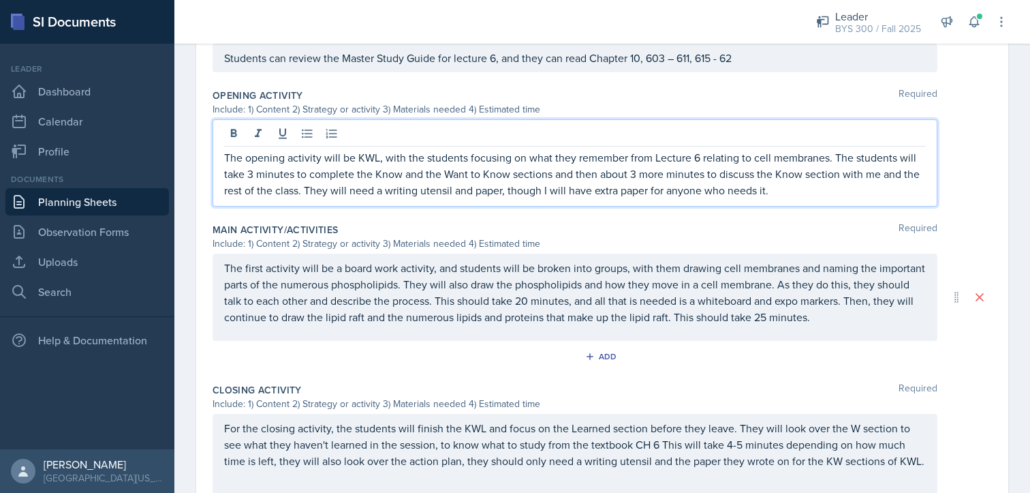
scroll to position [446, 0]
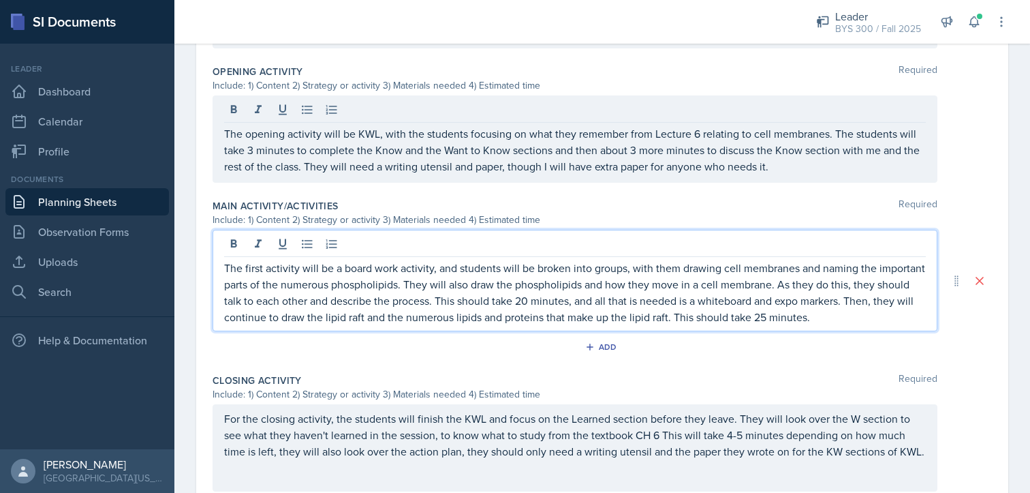
click at [425, 313] on p "The first activity will be a board work activity, and students will be broken i…" at bounding box center [575, 292] width 702 height 65
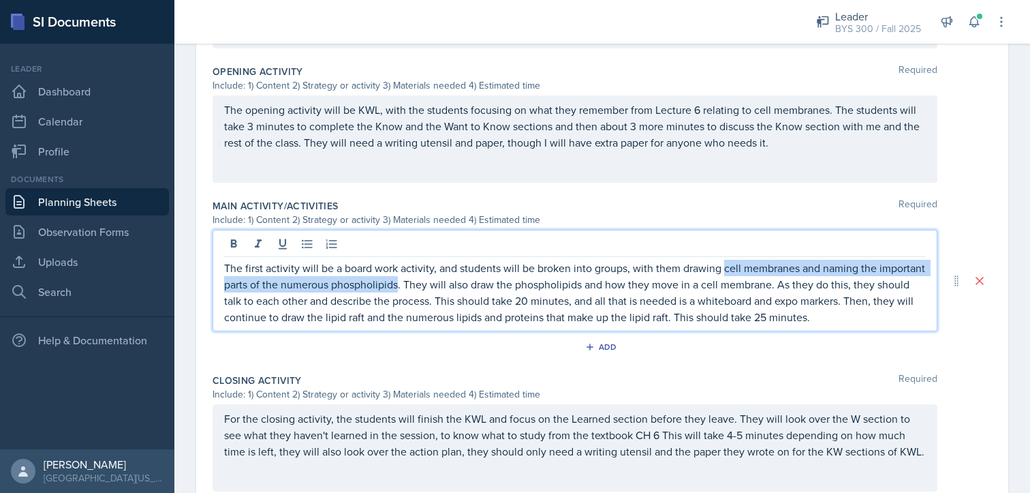
drag, startPoint x: 721, startPoint y: 268, endPoint x: 446, endPoint y: 284, distance: 275.7
click at [446, 284] on p "The first activity will be a board work activity, and students will be broken i…" at bounding box center [575, 292] width 702 height 65
copy p "cell membranes and naming the important parts of the numerous phospholipids"
